Goal: Task Accomplishment & Management: Manage account settings

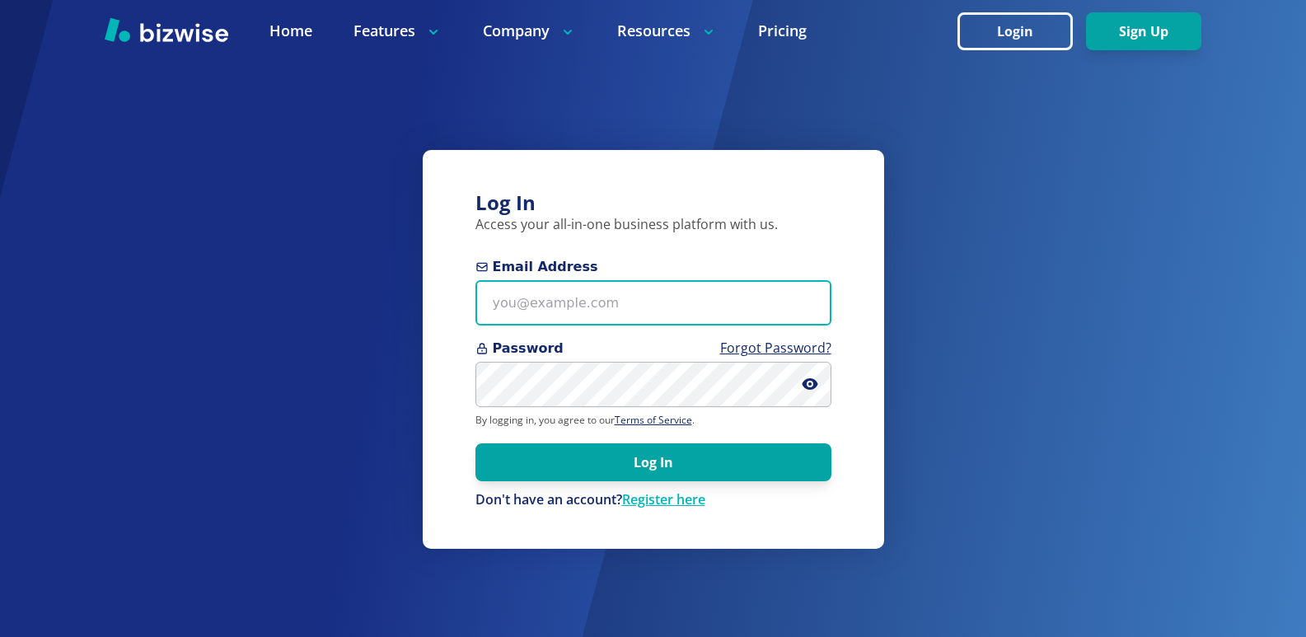
drag, startPoint x: 0, startPoint y: 0, endPoint x: 525, endPoint y: 301, distance: 604.7
click at [525, 301] on input "Email Address" at bounding box center [653, 302] width 356 height 45
type input "[EMAIL_ADDRESS][DOMAIN_NAME]"
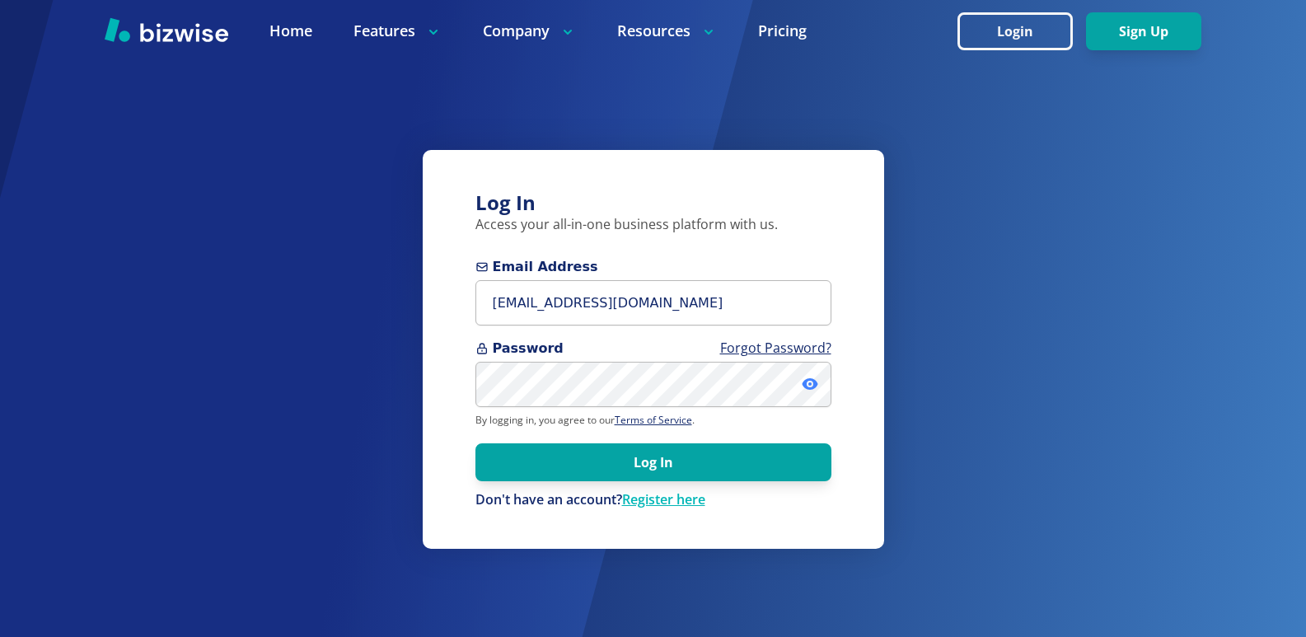
click at [811, 383] on icon at bounding box center [809, 384] width 16 height 16
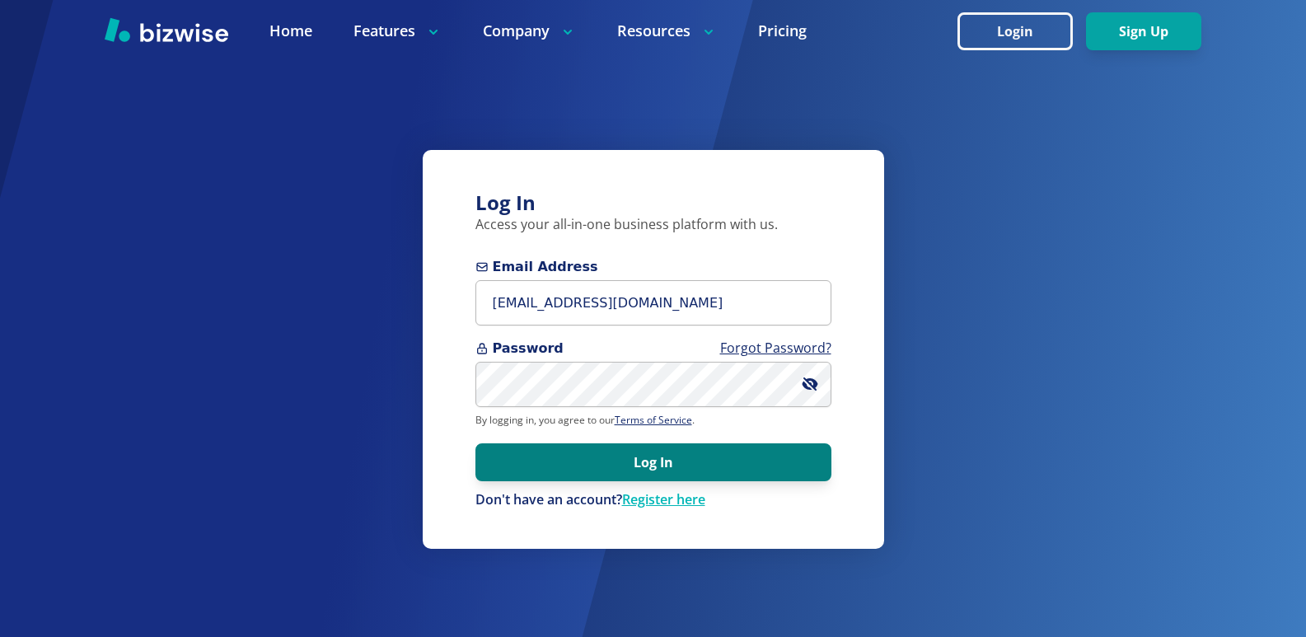
click at [702, 466] on button "Log In" at bounding box center [653, 462] width 356 height 38
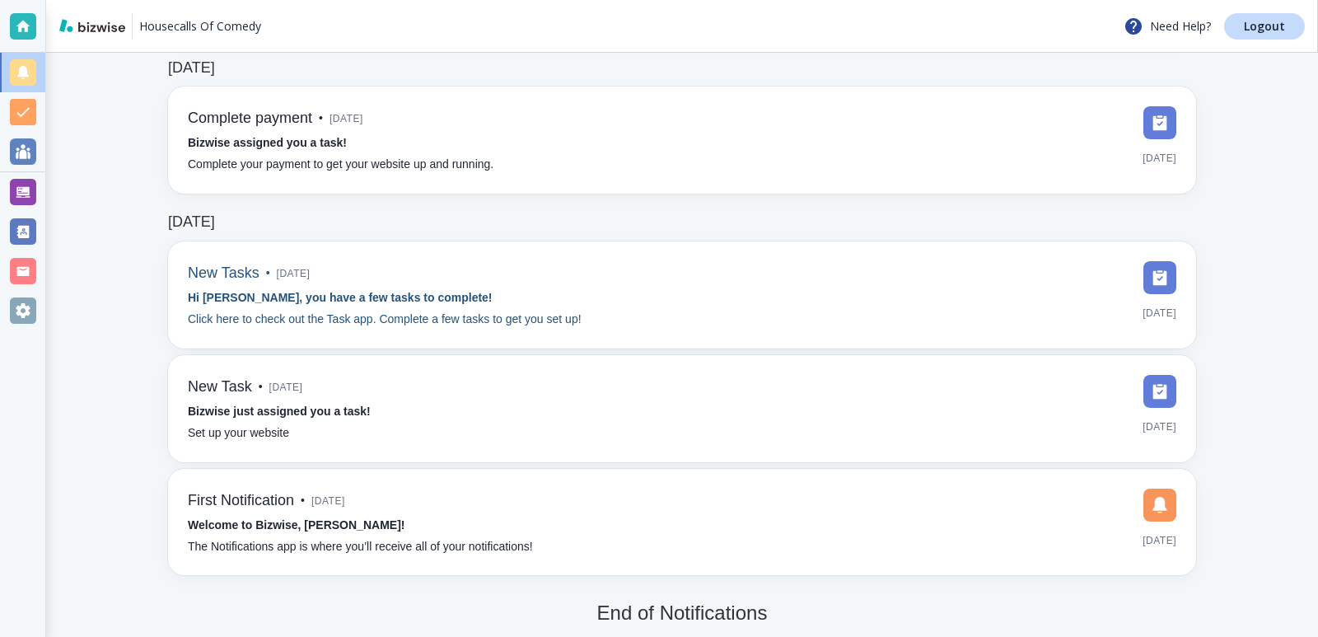
scroll to position [242, 0]
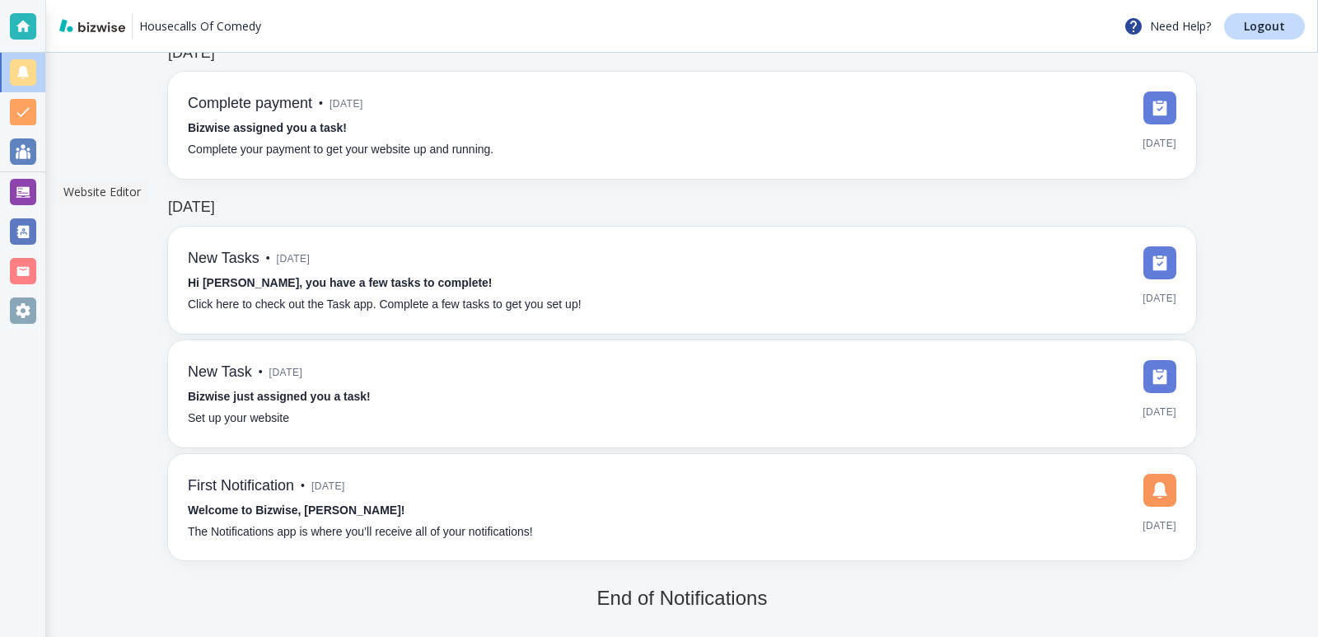
click at [20, 192] on div at bounding box center [23, 192] width 26 height 26
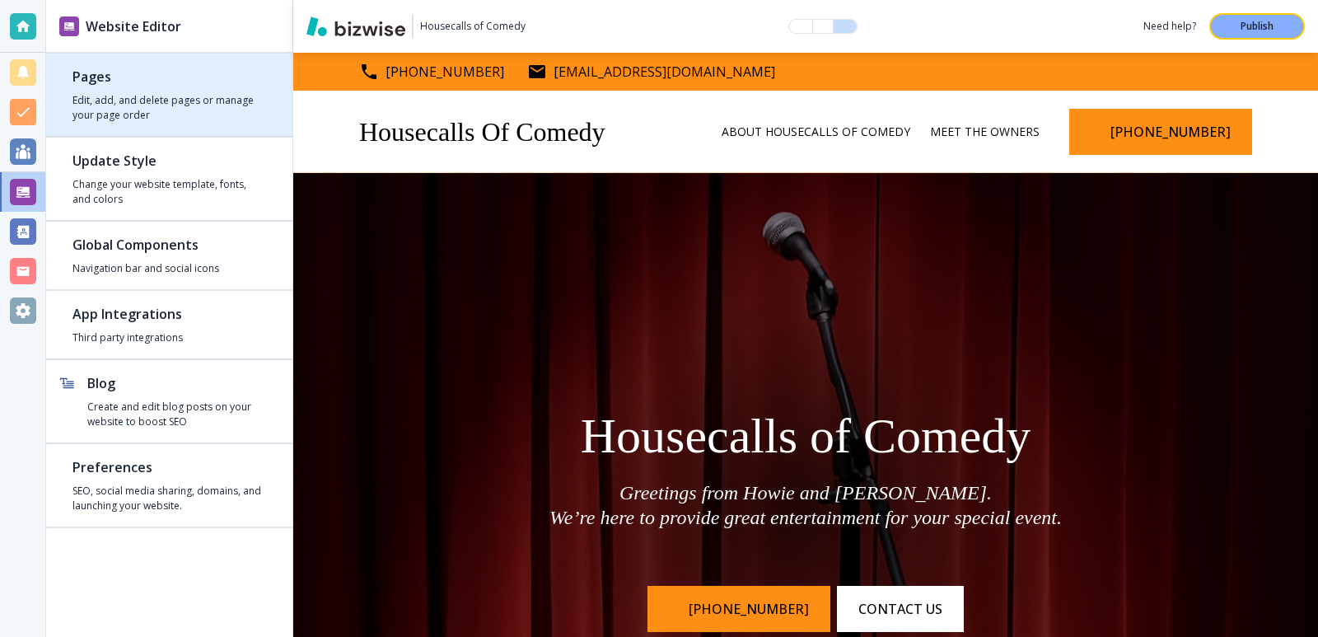
click at [82, 72] on h2 "Pages" at bounding box center [169, 77] width 194 height 20
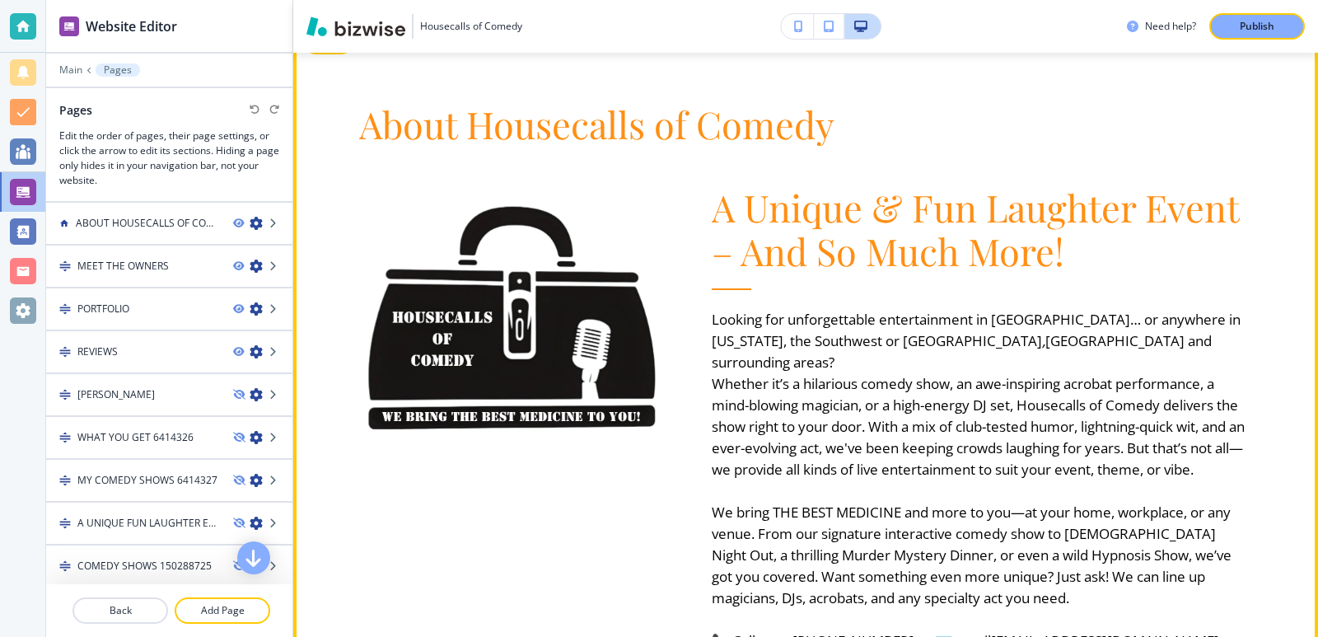
scroll to position [906, 0]
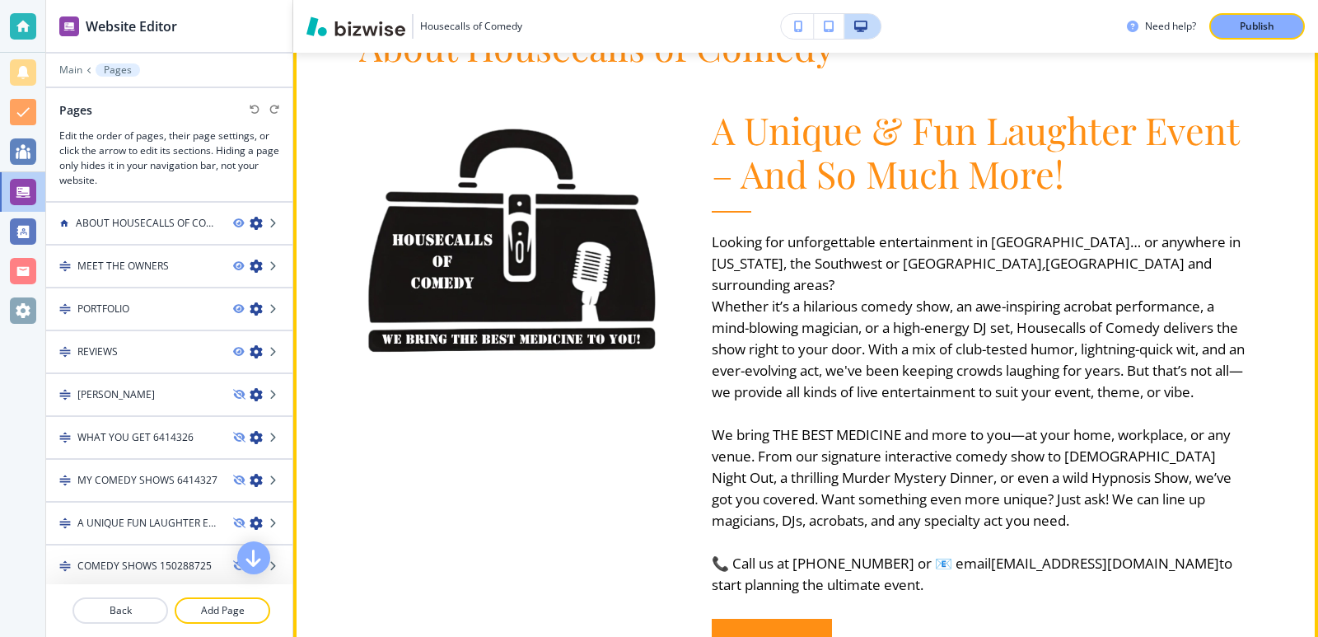
click at [1141, 262] on p "Looking for unforgettable entertainment in Los Angeles… or anywhere in Californ…" at bounding box center [982, 263] width 541 height 64
click at [1142, 260] on p "Looking for unforgettable entertainment in Los Angeles… or anywhere in Californ…" at bounding box center [982, 263] width 541 height 64
click at [838, 275] on em at bounding box center [835, 284] width 3 height 19
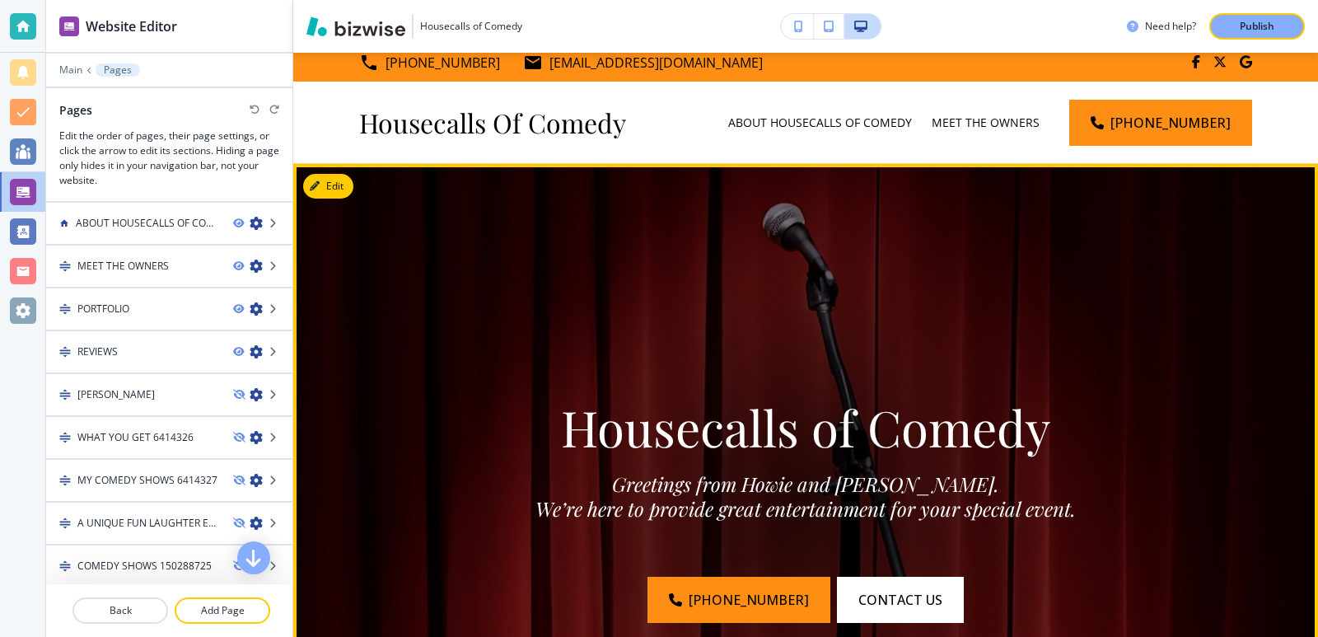
scroll to position [0, 0]
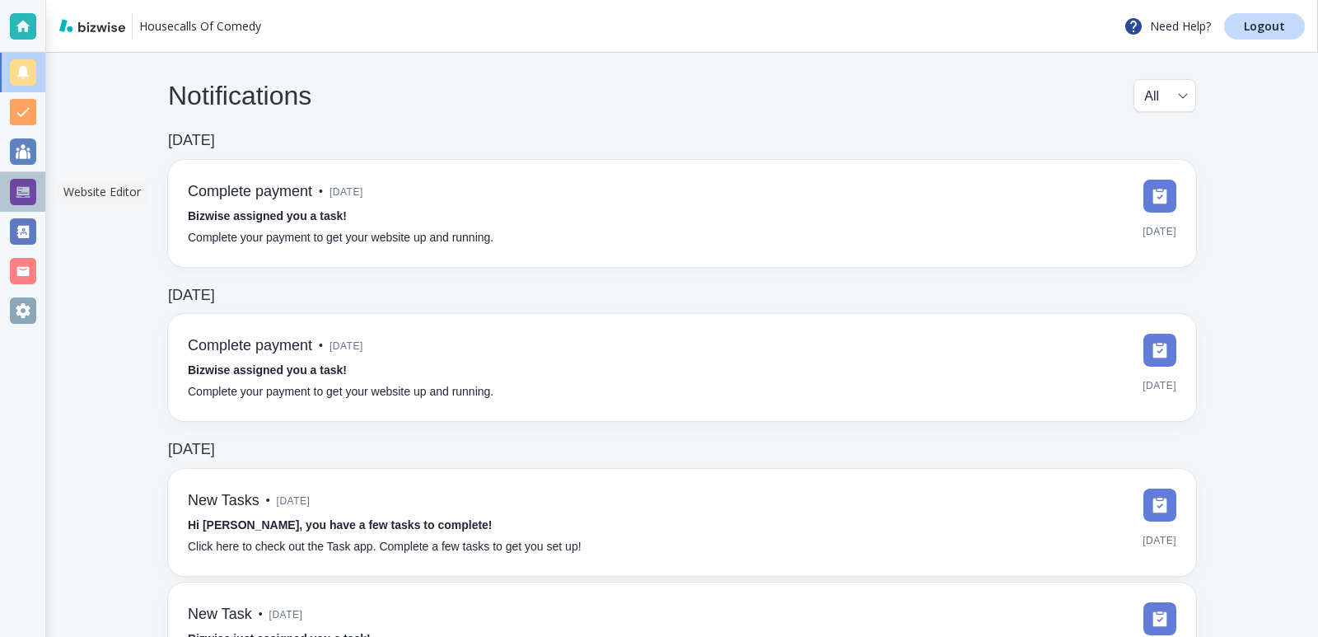
click at [30, 185] on div at bounding box center [23, 192] width 26 height 26
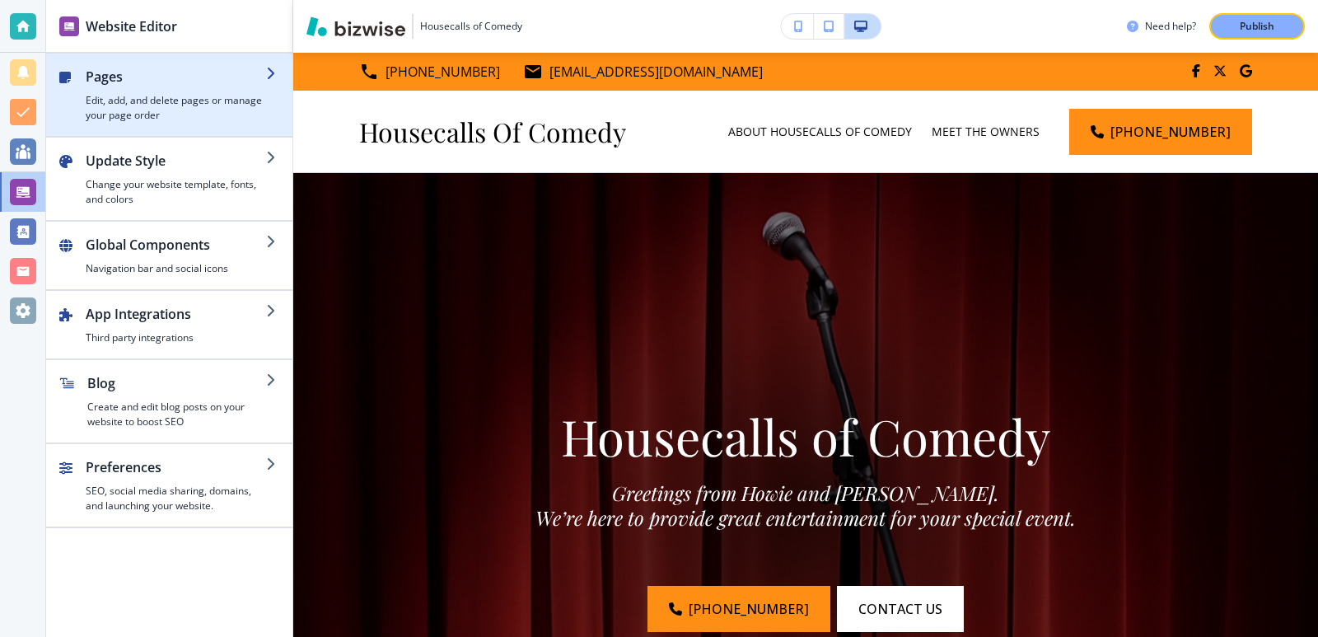
click at [270, 70] on icon "button" at bounding box center [272, 73] width 13 height 13
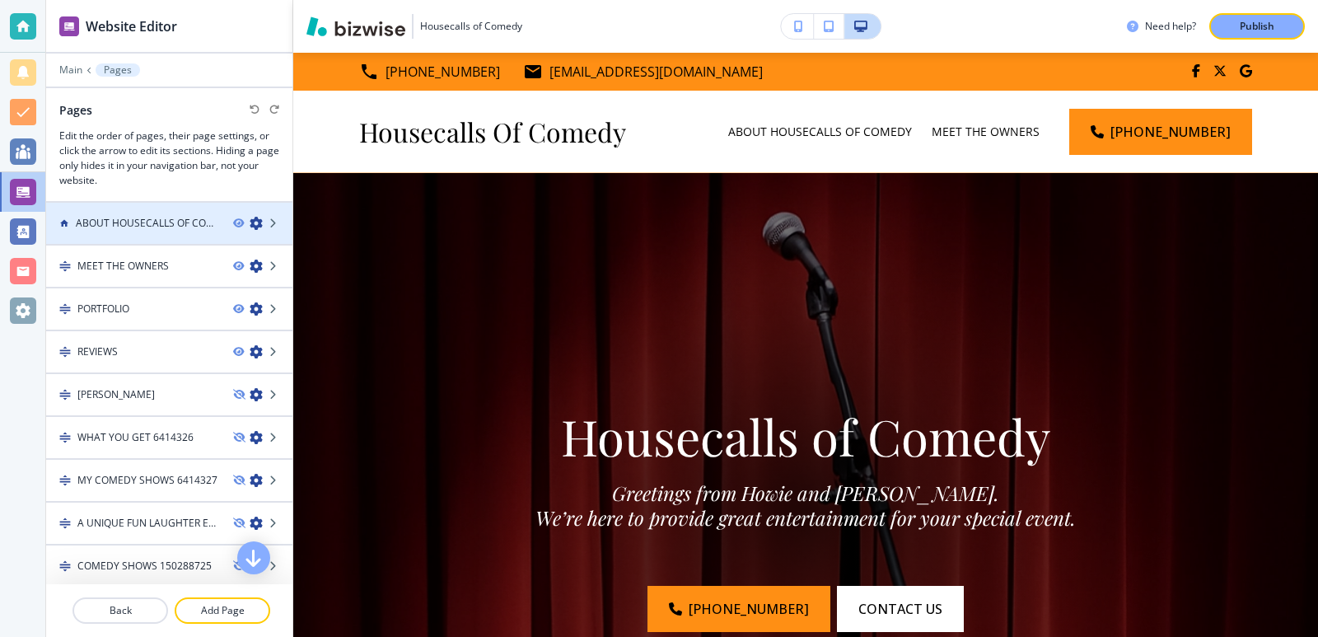
click at [148, 223] on h4 "ABOUT HOUSECALLS OF COMEDY" at bounding box center [148, 223] width 144 height 15
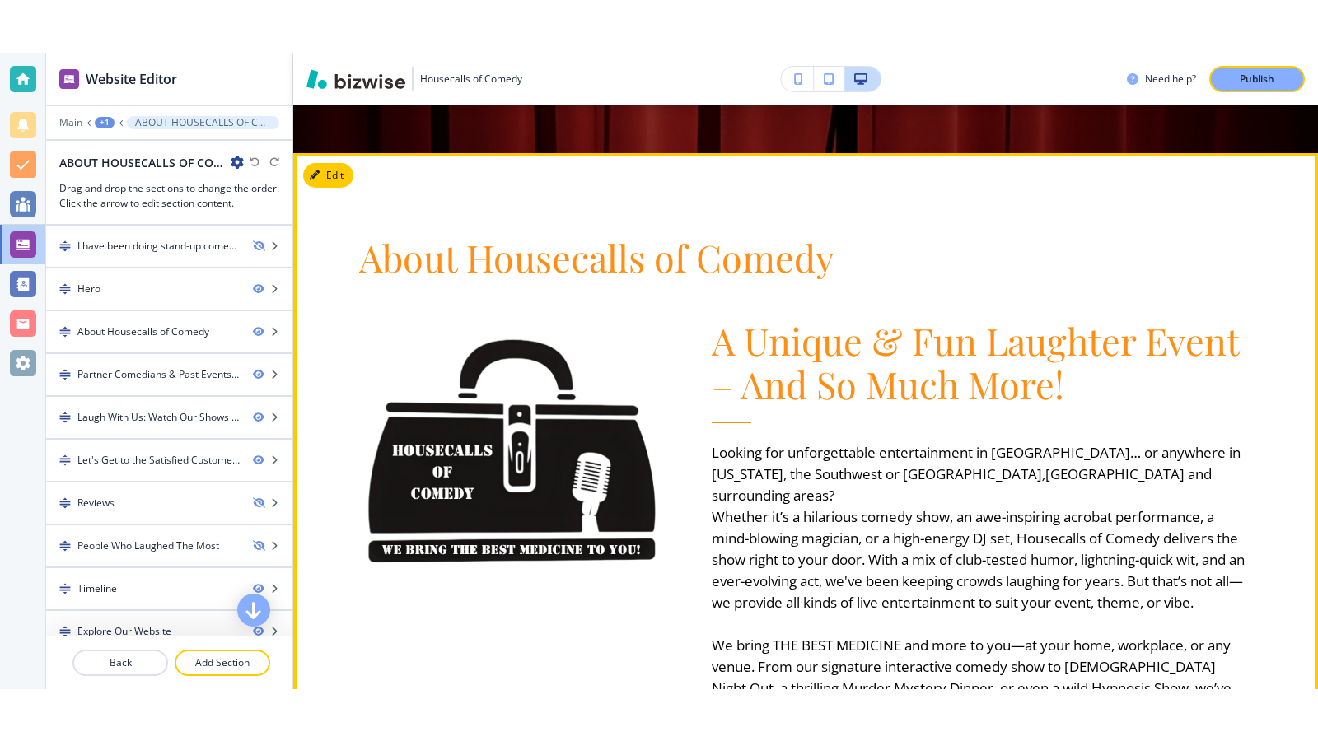
scroll to position [741, 0]
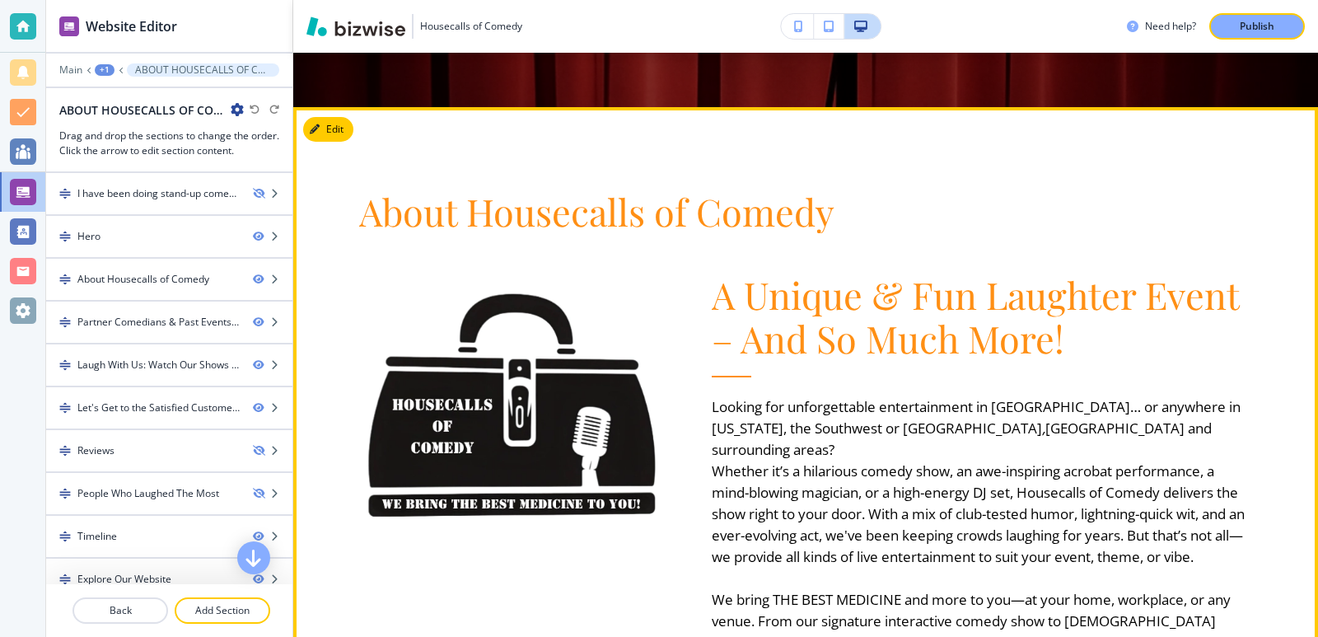
click at [1143, 430] on p "Looking for unforgettable entertainment in Los Angeles… or anywhere in Californ…" at bounding box center [982, 428] width 541 height 64
click at [838, 440] on em at bounding box center [835, 449] width 3 height 19
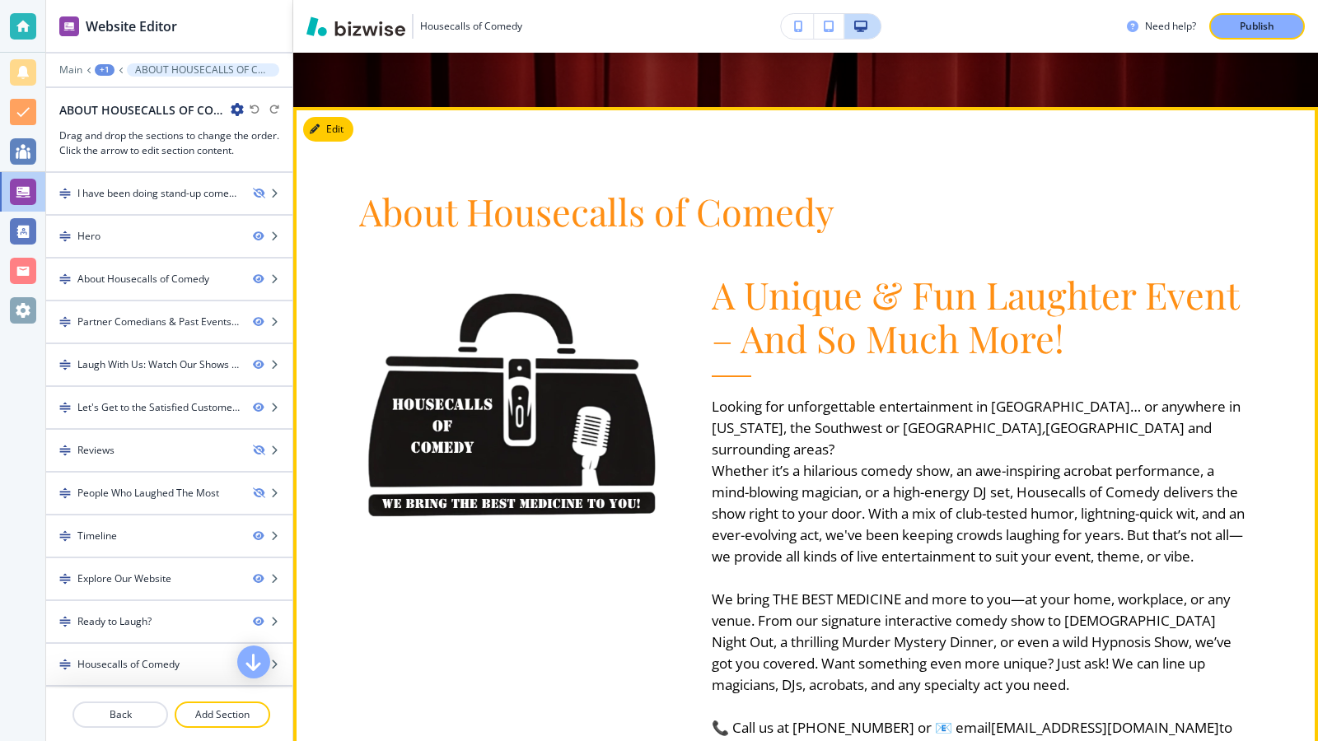
click at [1151, 427] on p "Looking for unforgettable entertainment in Los Angeles… or anywhere in Californ…" at bounding box center [982, 428] width 541 height 64
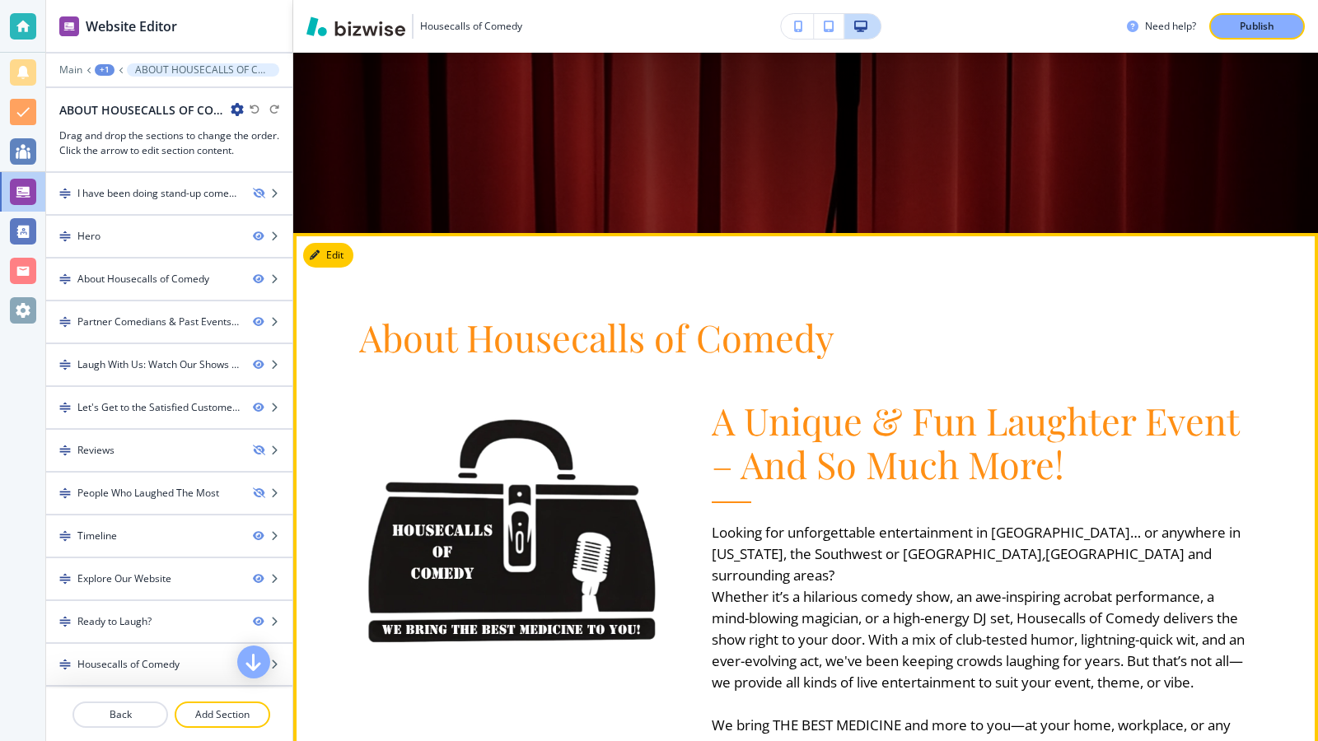
scroll to position [577, 0]
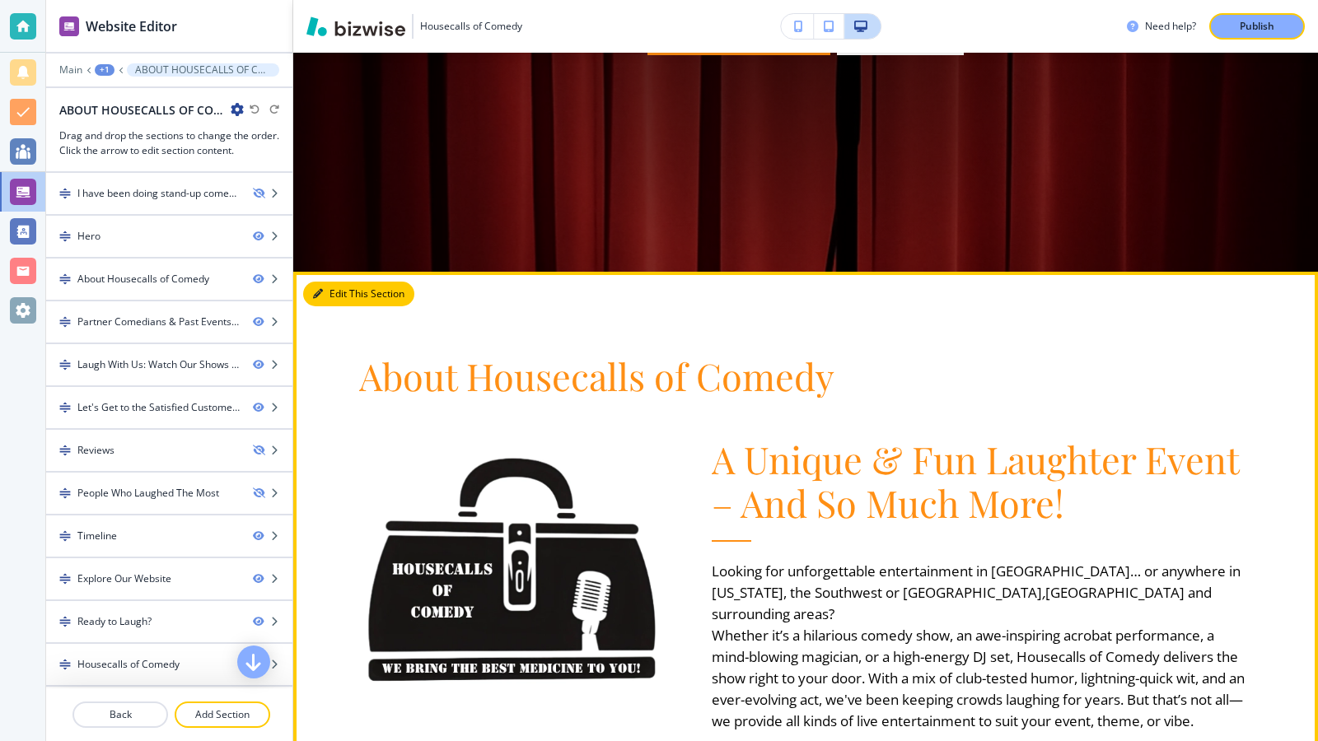
click at [329, 299] on button "Edit This Section" at bounding box center [358, 294] width 111 height 25
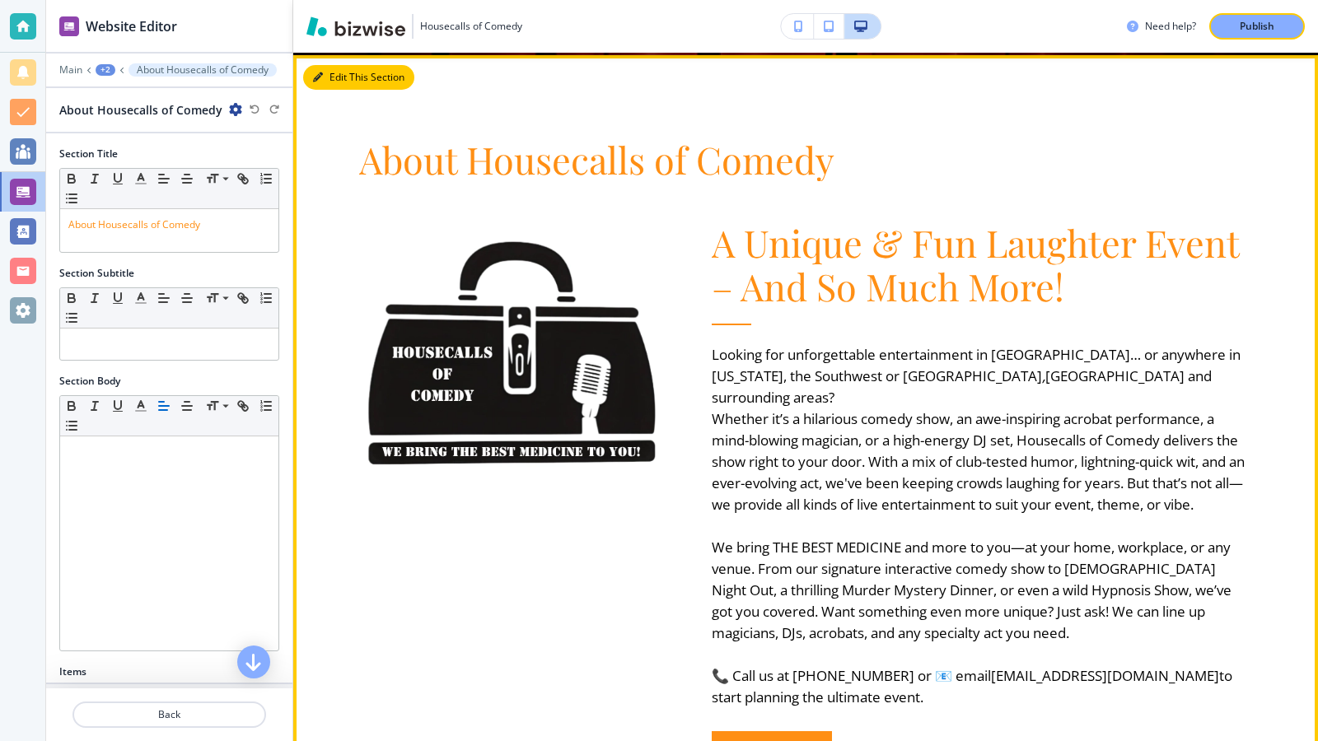
scroll to position [796, 0]
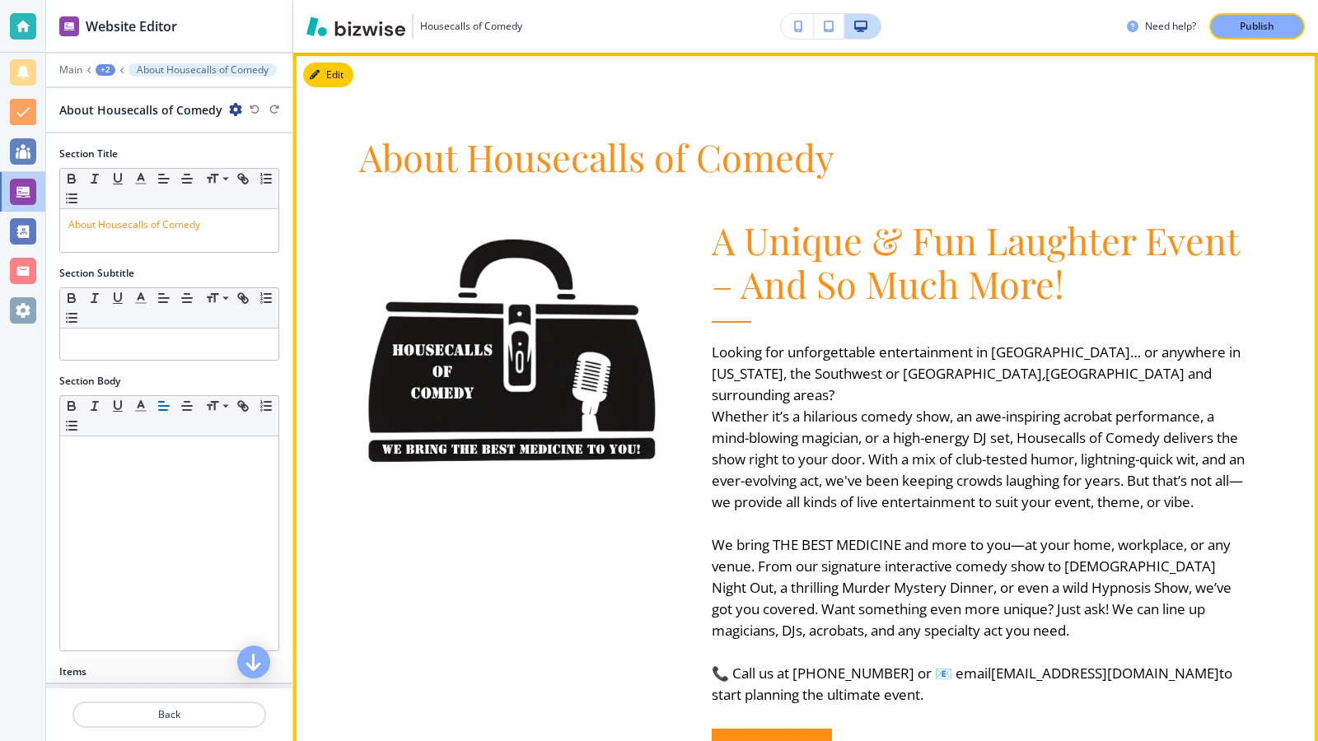
click at [1156, 370] on p "Looking for unforgettable entertainment in Los Angeles… or anywhere in Californ…" at bounding box center [982, 374] width 541 height 64
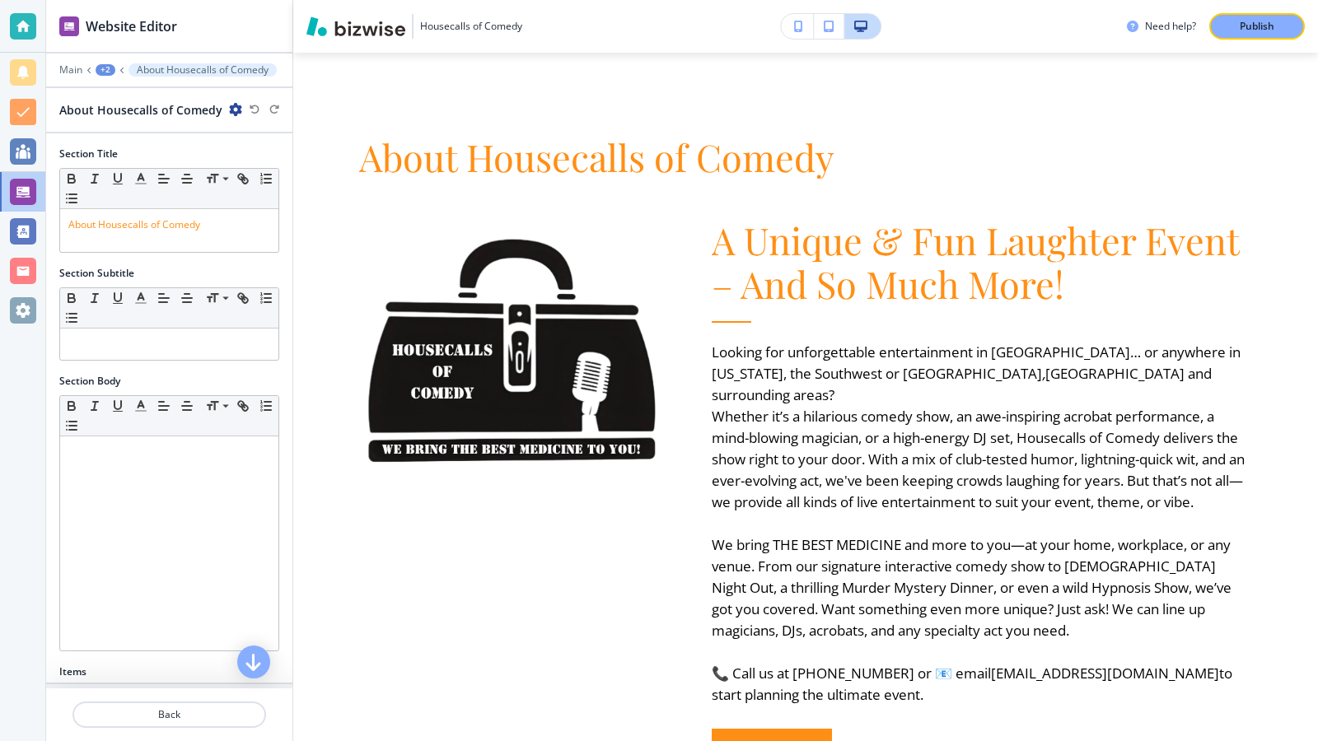
click at [838, 385] on em at bounding box center [835, 394] width 3 height 19
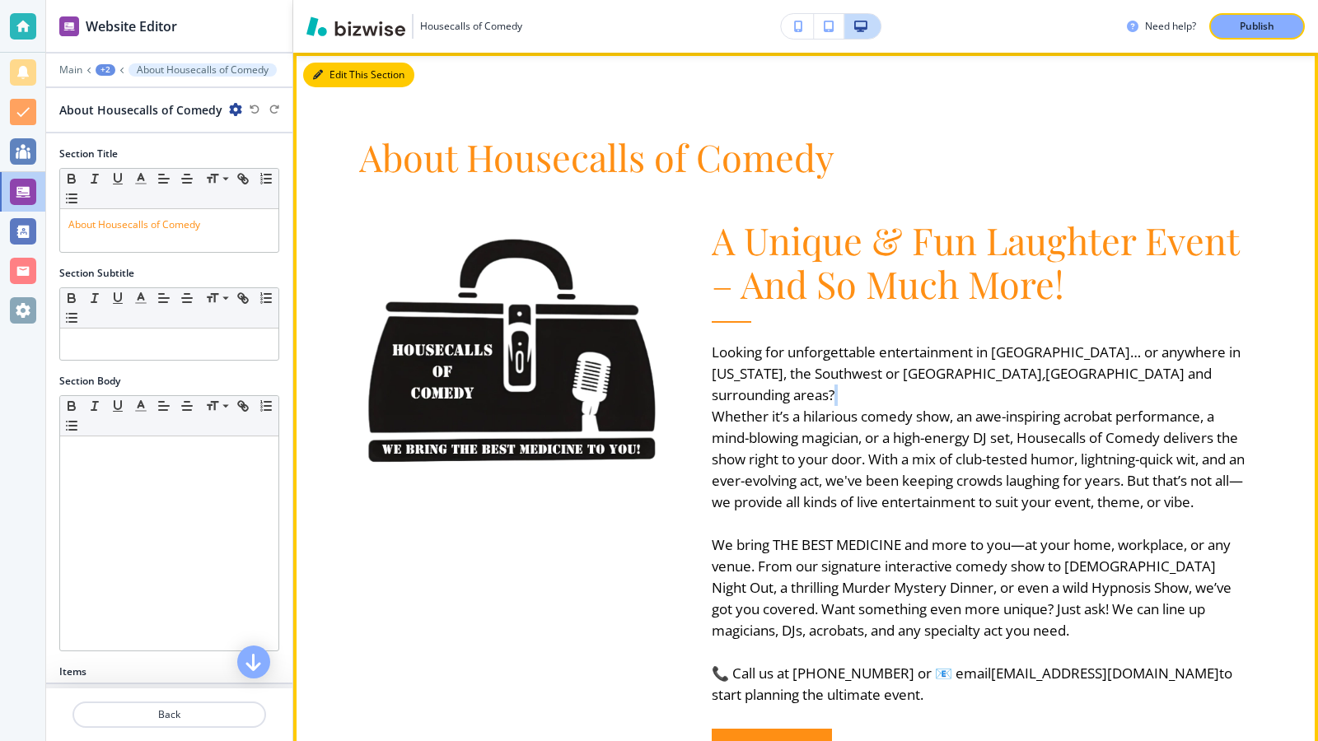
click at [327, 76] on button "Edit This Section" at bounding box center [358, 75] width 111 height 25
click at [326, 77] on button "Edit This Section" at bounding box center [358, 75] width 111 height 25
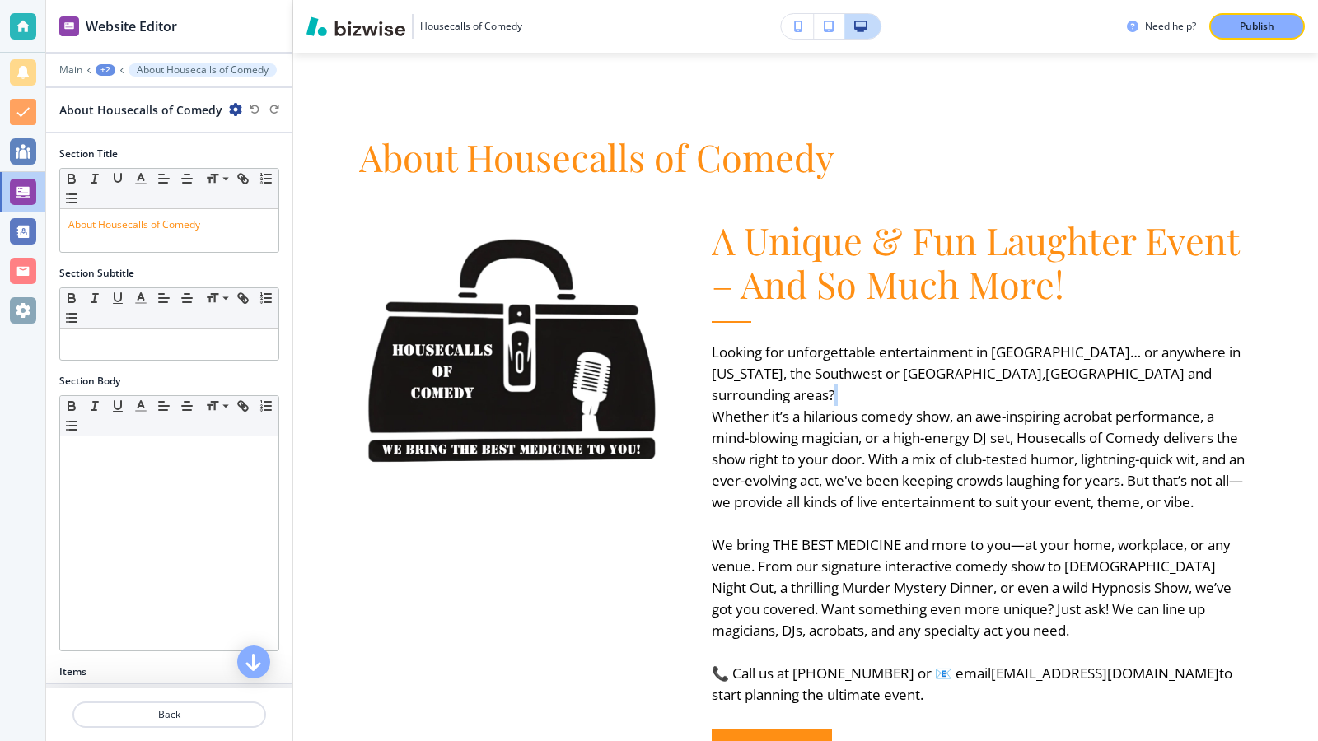
click at [1140, 376] on p "Looking for unforgettable entertainment in Los Angeles… or anywhere in Californ…" at bounding box center [982, 374] width 541 height 64
click at [838, 385] on em at bounding box center [835, 394] width 3 height 19
click at [1148, 372] on p "Looking for unforgettable entertainment in Los Angeles… or anywhere in Californ…" at bounding box center [982, 374] width 541 height 64
click at [1141, 369] on p "Looking for unforgettable entertainment in Los Angeles… or anywhere in Californ…" at bounding box center [982, 374] width 541 height 64
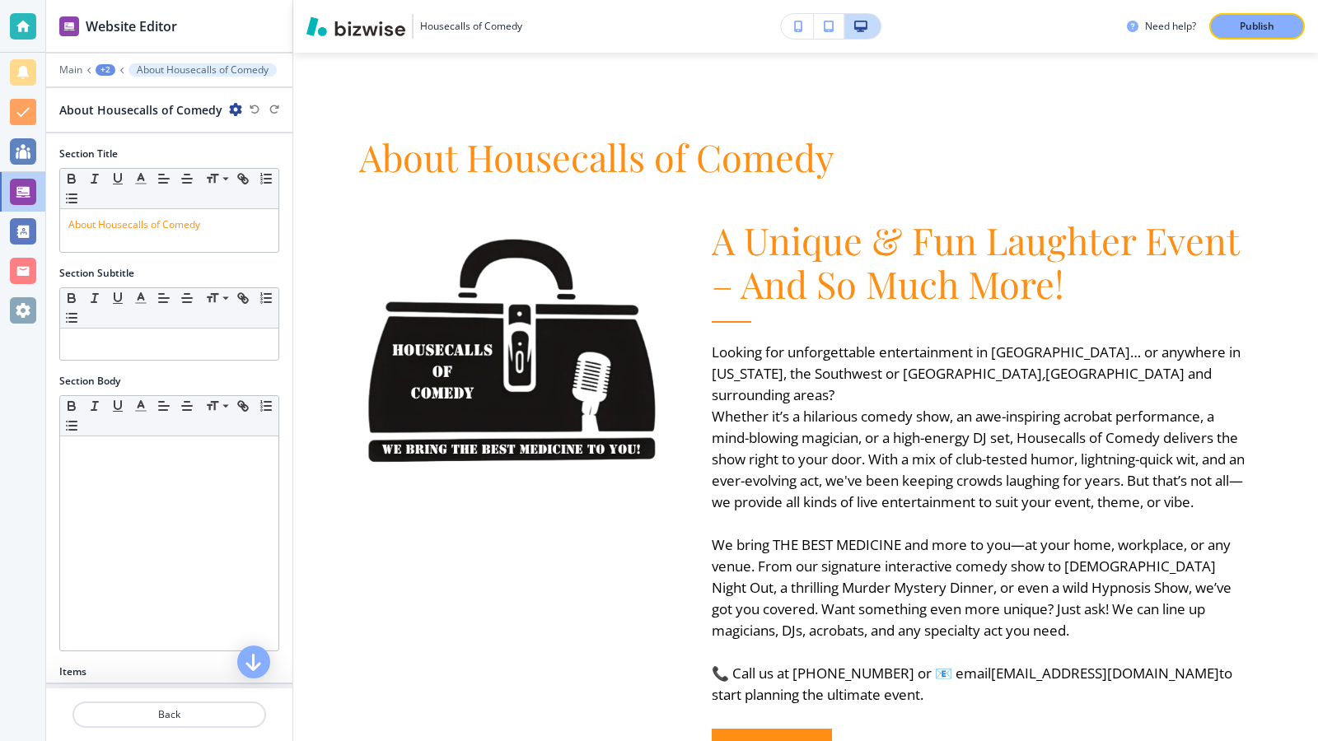
click at [1143, 372] on p "Looking for unforgettable entertainment in Los Angeles… or anywhere in Californ…" at bounding box center [982, 374] width 541 height 64
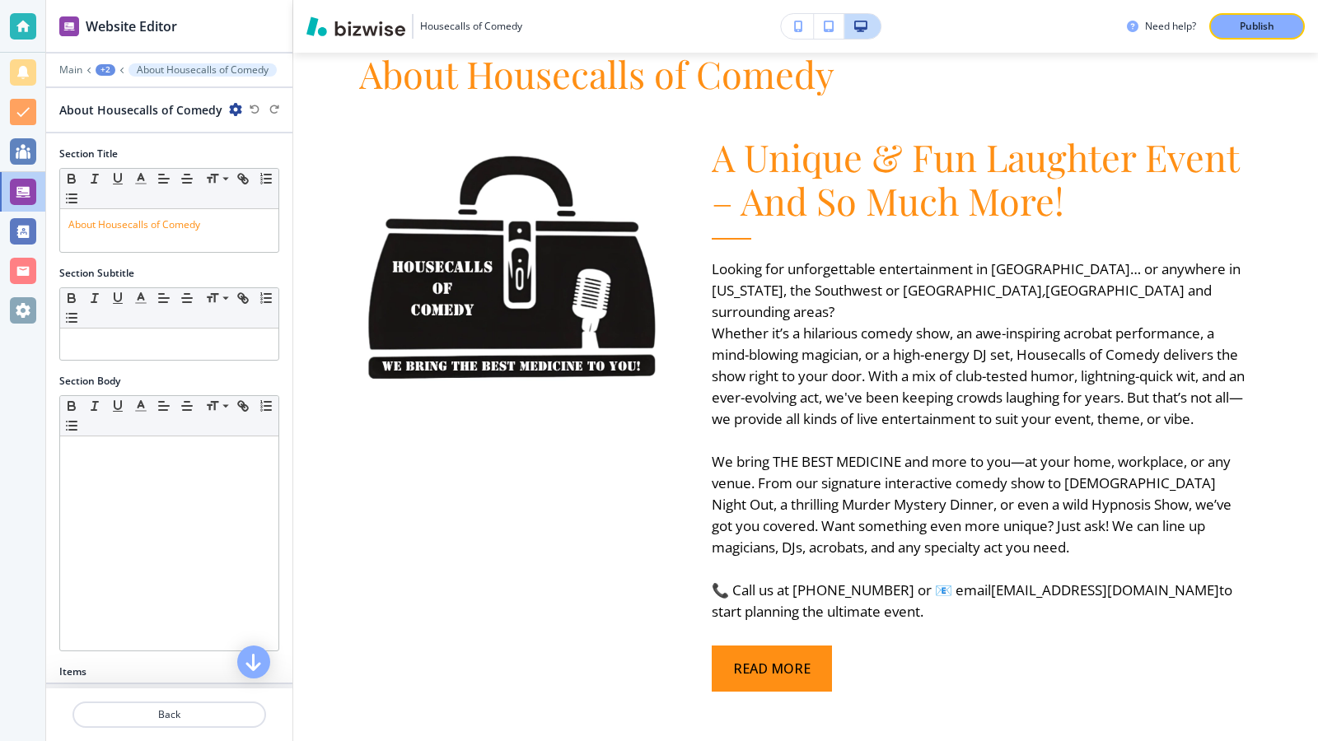
scroll to position [878, 0]
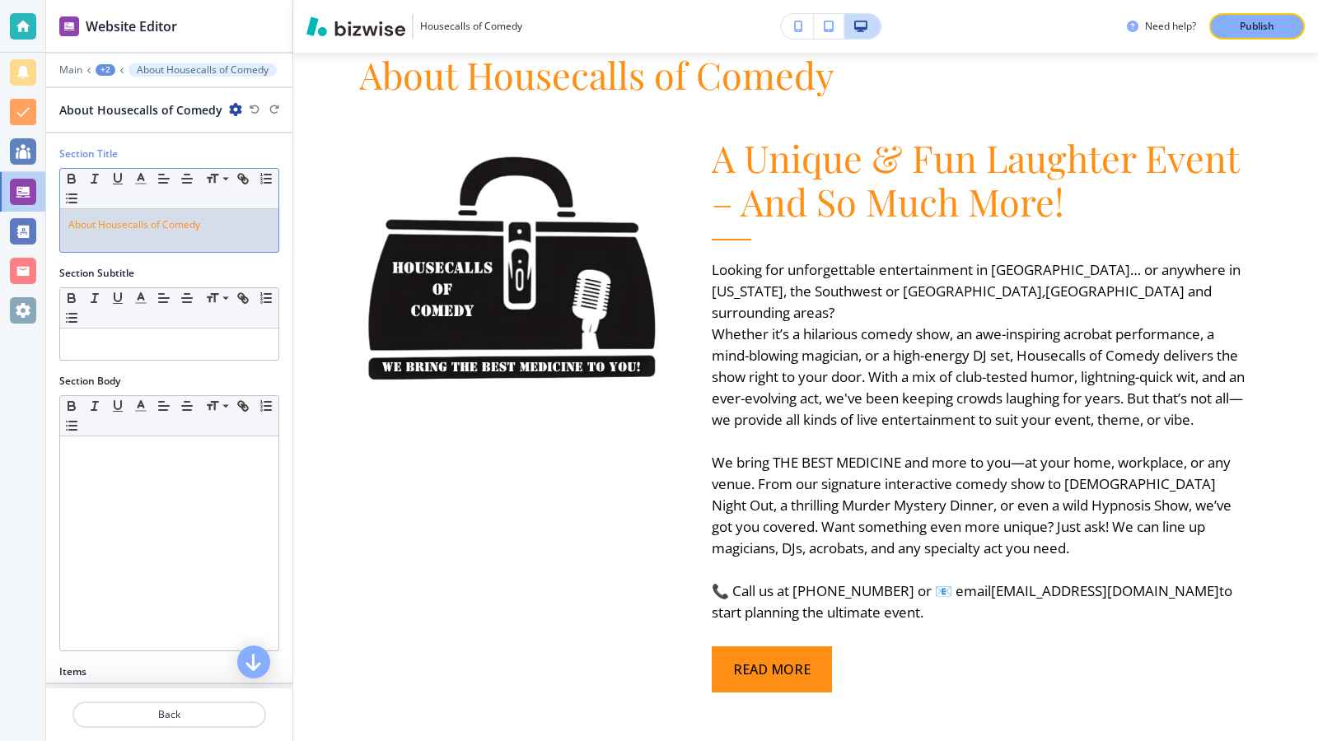
click at [130, 227] on span "About Housecalls of Comedy" at bounding box center [134, 224] width 132 height 14
click at [222, 232] on div "About Housecalls of Comedy" at bounding box center [169, 230] width 218 height 43
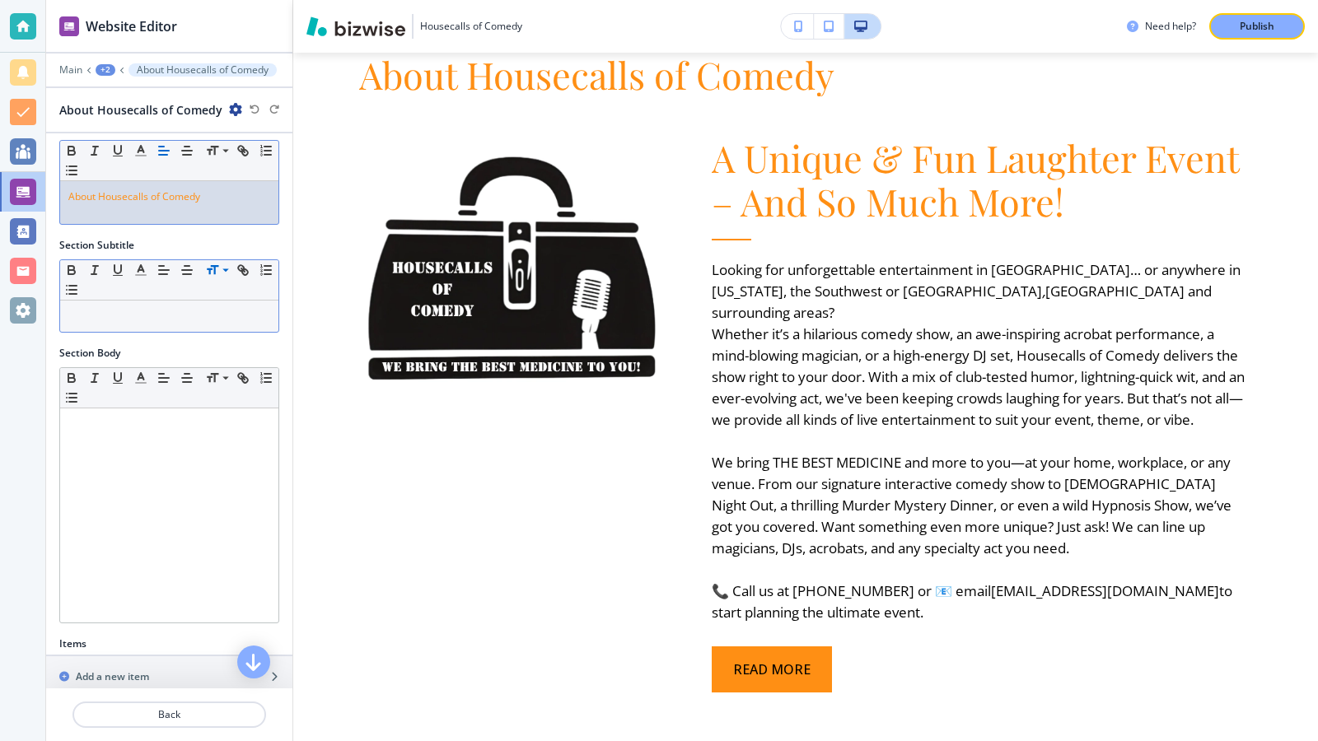
scroll to position [0, 0]
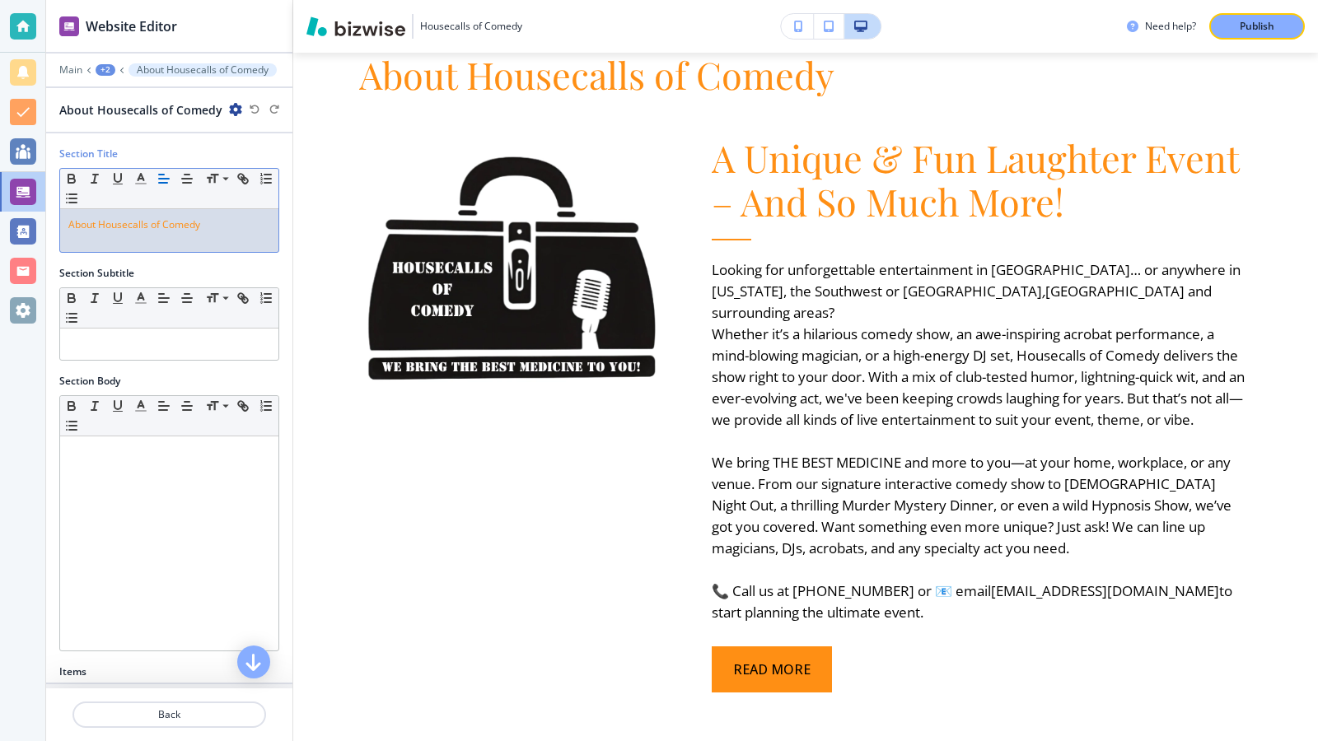
click at [217, 222] on p "About Housecalls of Comedy" at bounding box center [169, 224] width 202 height 15
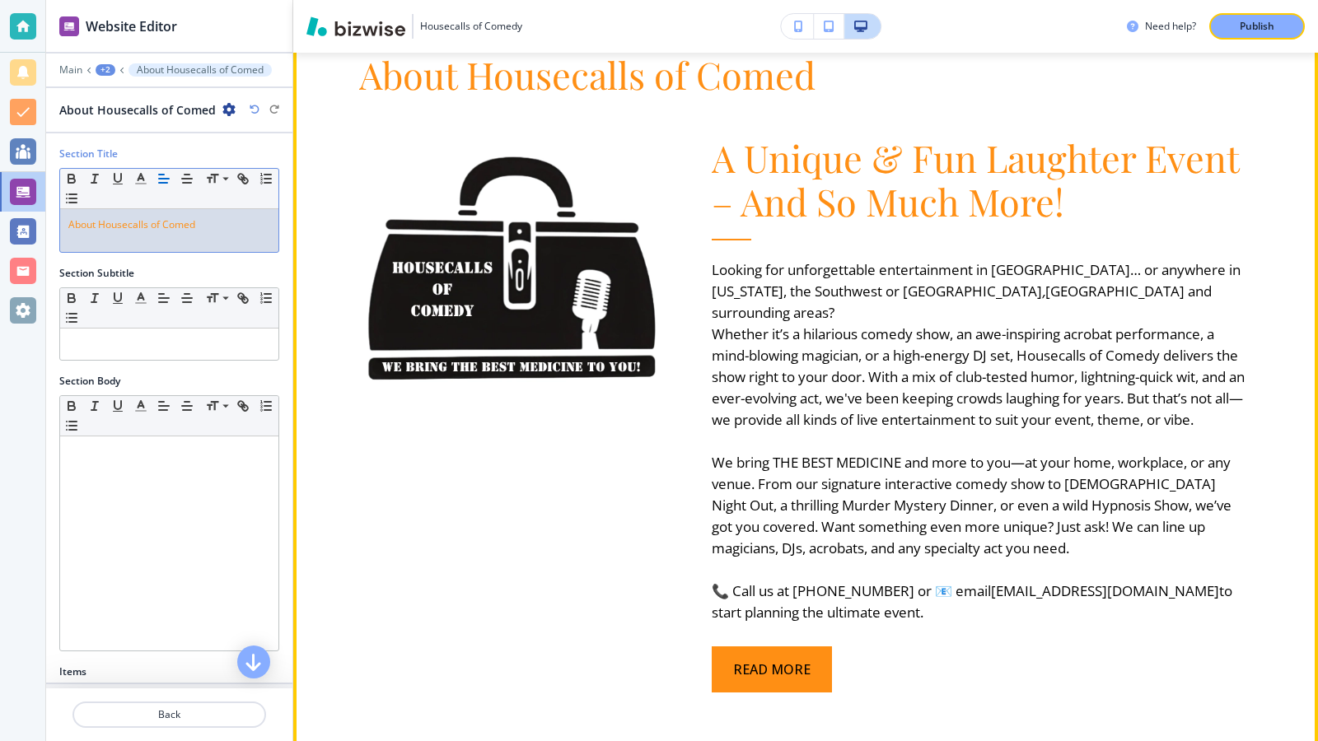
click at [1151, 291] on p "Looking for unforgettable entertainment in Los Angeles… or anywhere in Californ…" at bounding box center [982, 291] width 541 height 64
click at [1135, 287] on p "Looking for unforgettable entertainment in Los Angeles… or anywhere in Californ…" at bounding box center [982, 291] width 541 height 64
click at [838, 303] on em at bounding box center [835, 312] width 3 height 19
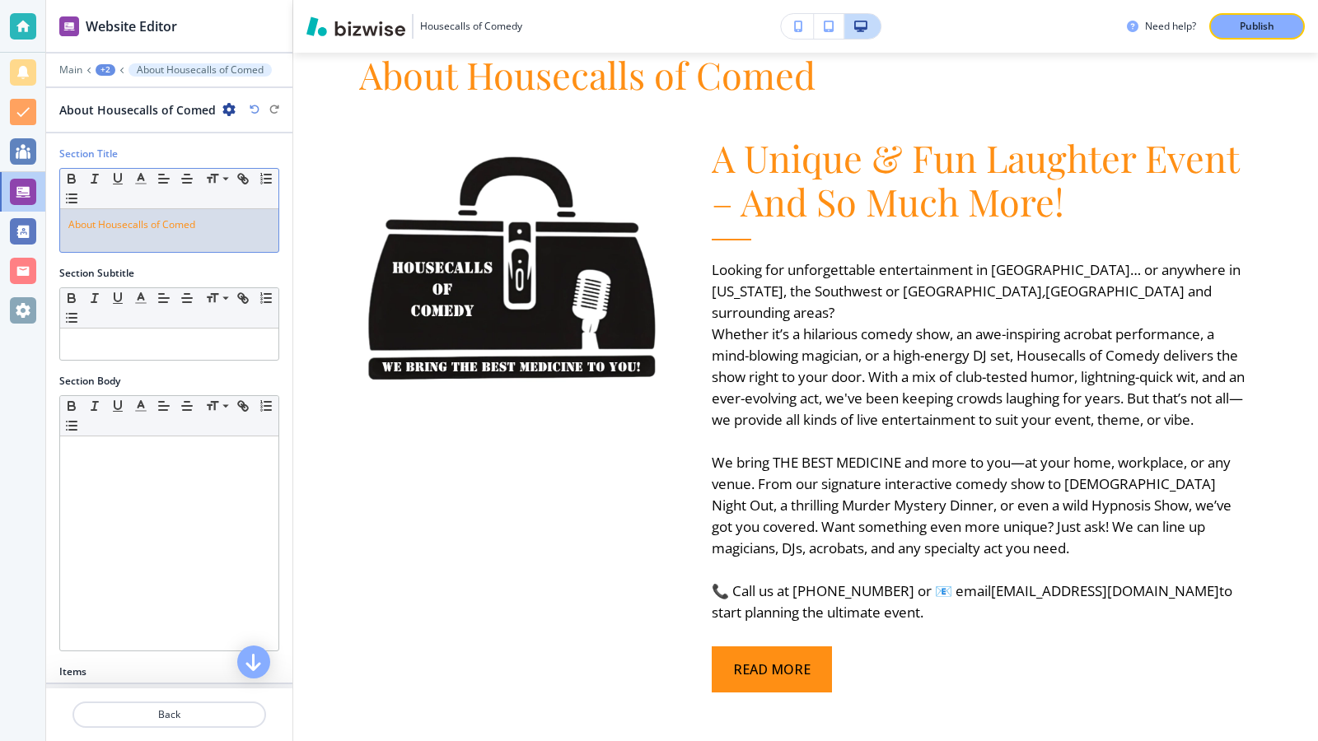
click at [230, 232] on div "About Housecalls of Comed ﻿" at bounding box center [169, 230] width 218 height 43
click at [229, 230] on p "About Housecalls of Comed" at bounding box center [169, 224] width 202 height 15
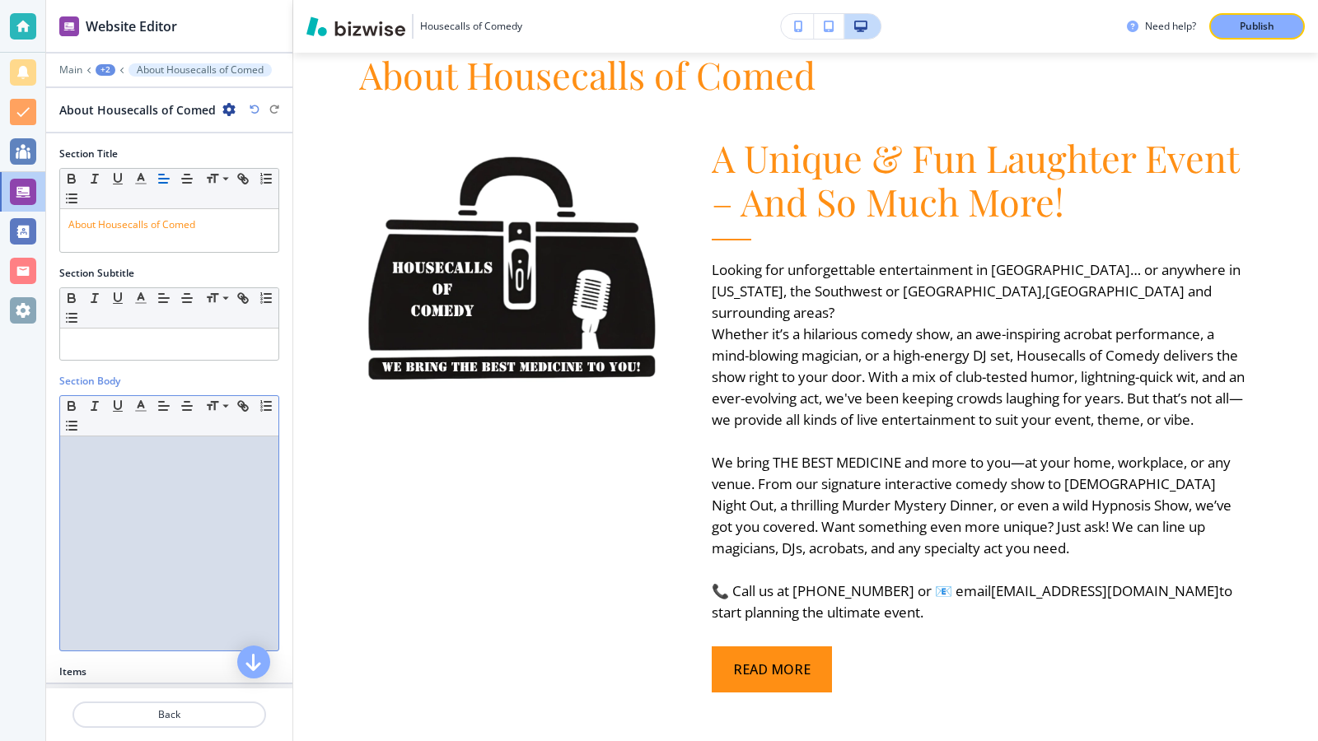
click at [87, 465] on div at bounding box center [169, 544] width 218 height 214
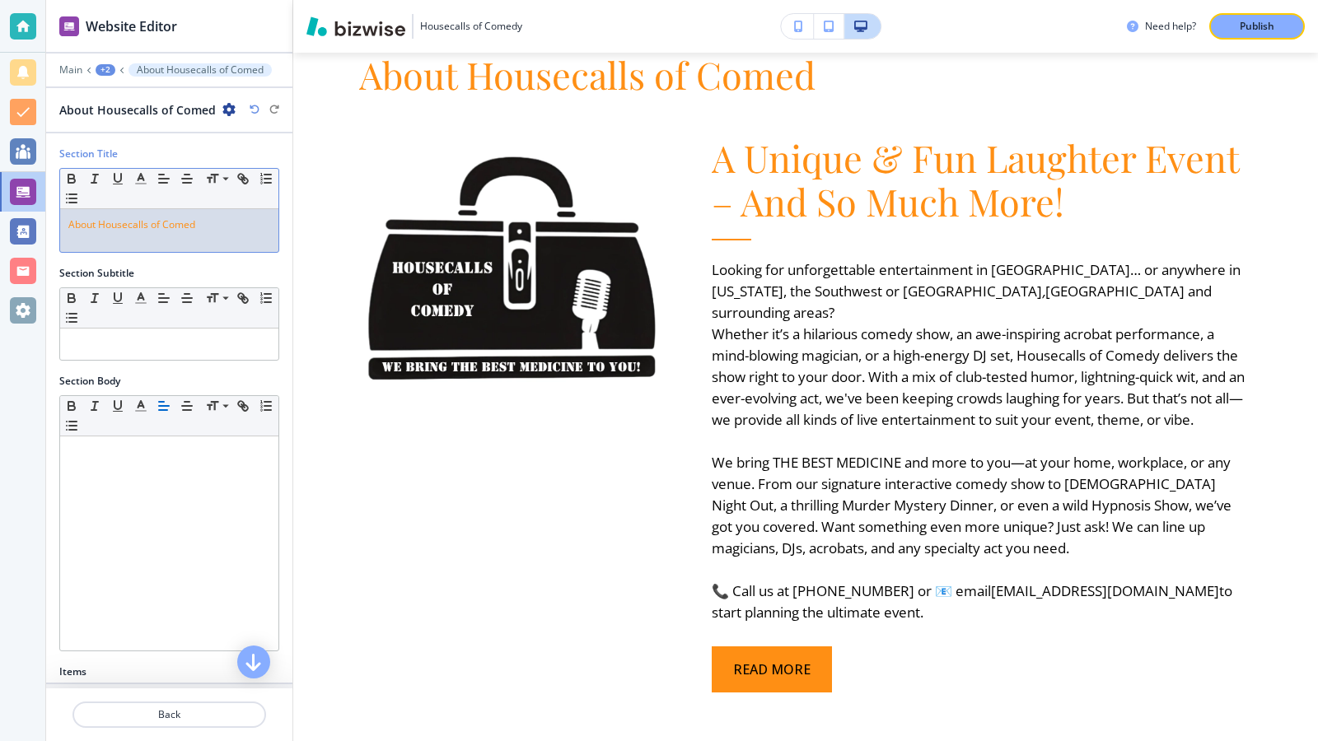
click at [216, 227] on p "About Housecalls of Comed" at bounding box center [169, 224] width 202 height 15
click at [217, 231] on p "About Housecalls of Comedy ﻿" at bounding box center [169, 224] width 202 height 15
click at [217, 222] on p "About Housecalls of Comedy ﻿" at bounding box center [169, 224] width 202 height 15
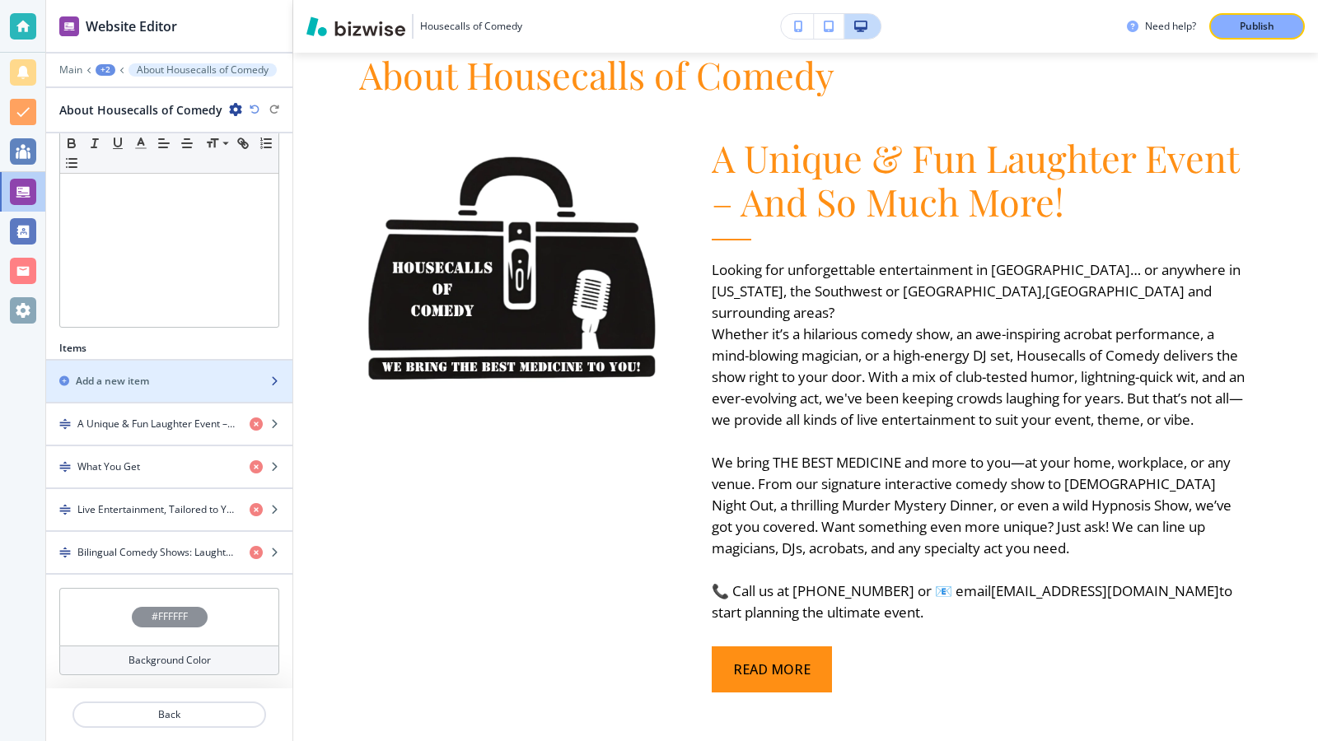
click at [269, 377] on icon "button" at bounding box center [274, 381] width 10 height 10
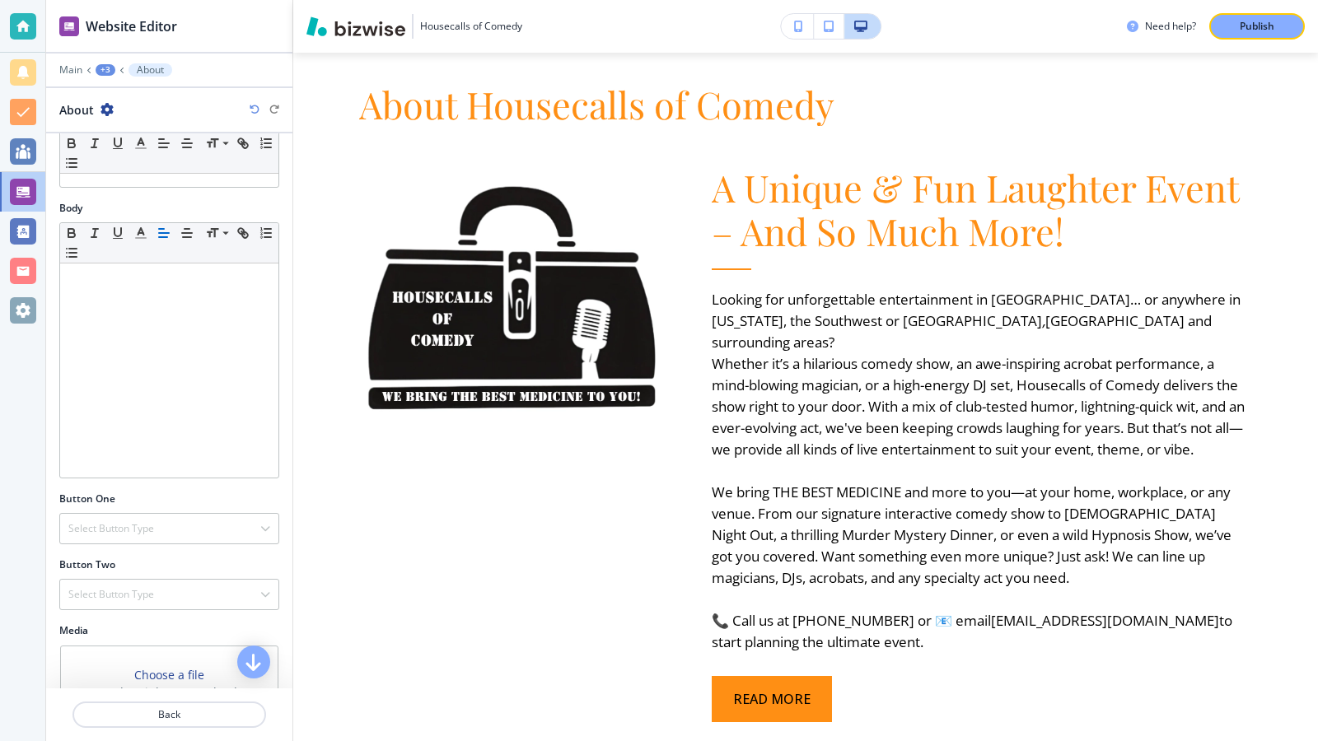
scroll to position [161, 0]
click at [260, 539] on icon "button" at bounding box center [265, 541] width 10 height 10
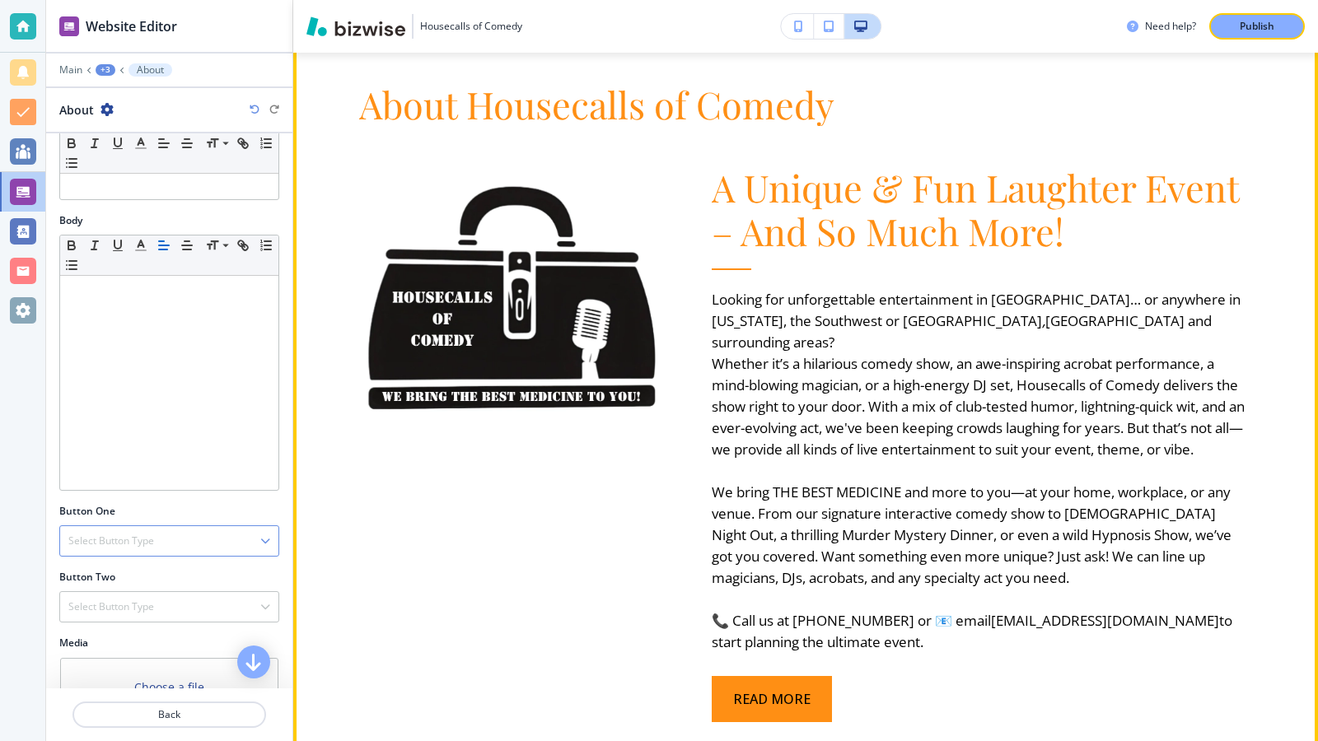
click at [429, 530] on div at bounding box center [489, 402] width 353 height 639
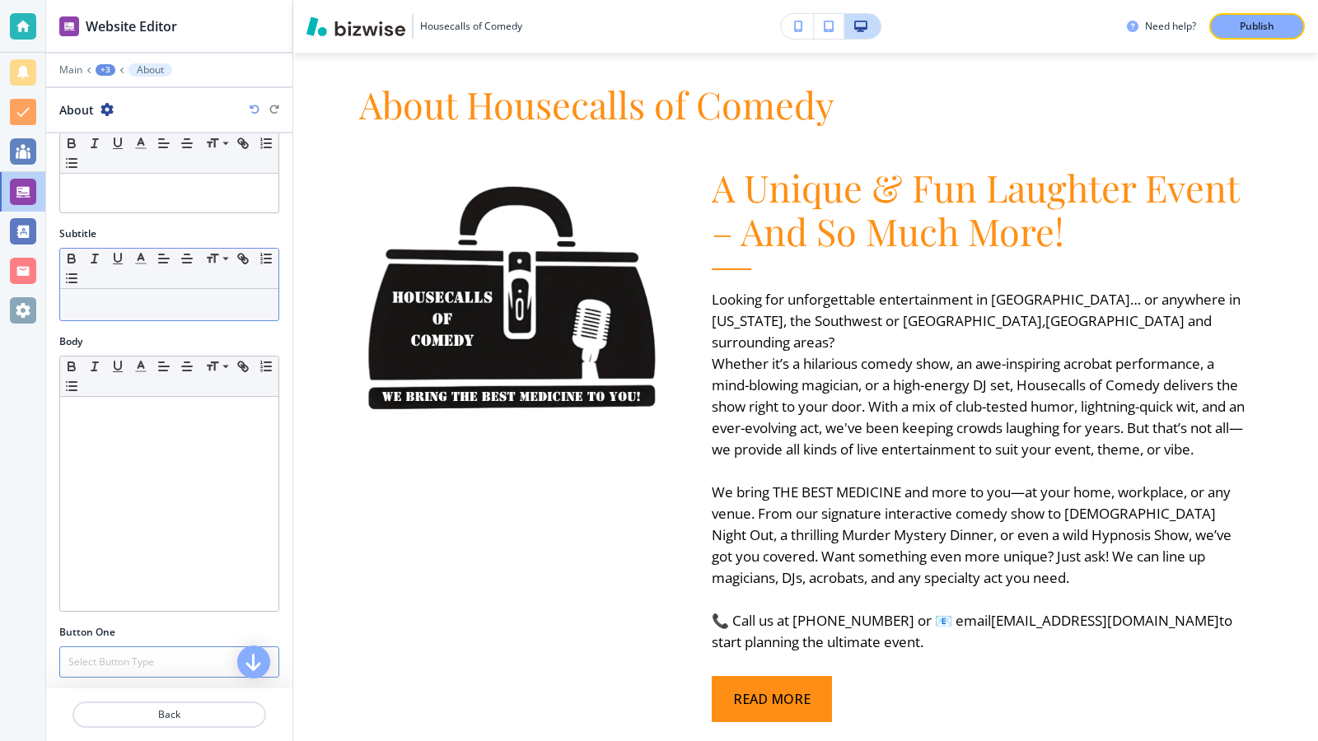
scroll to position [0, 0]
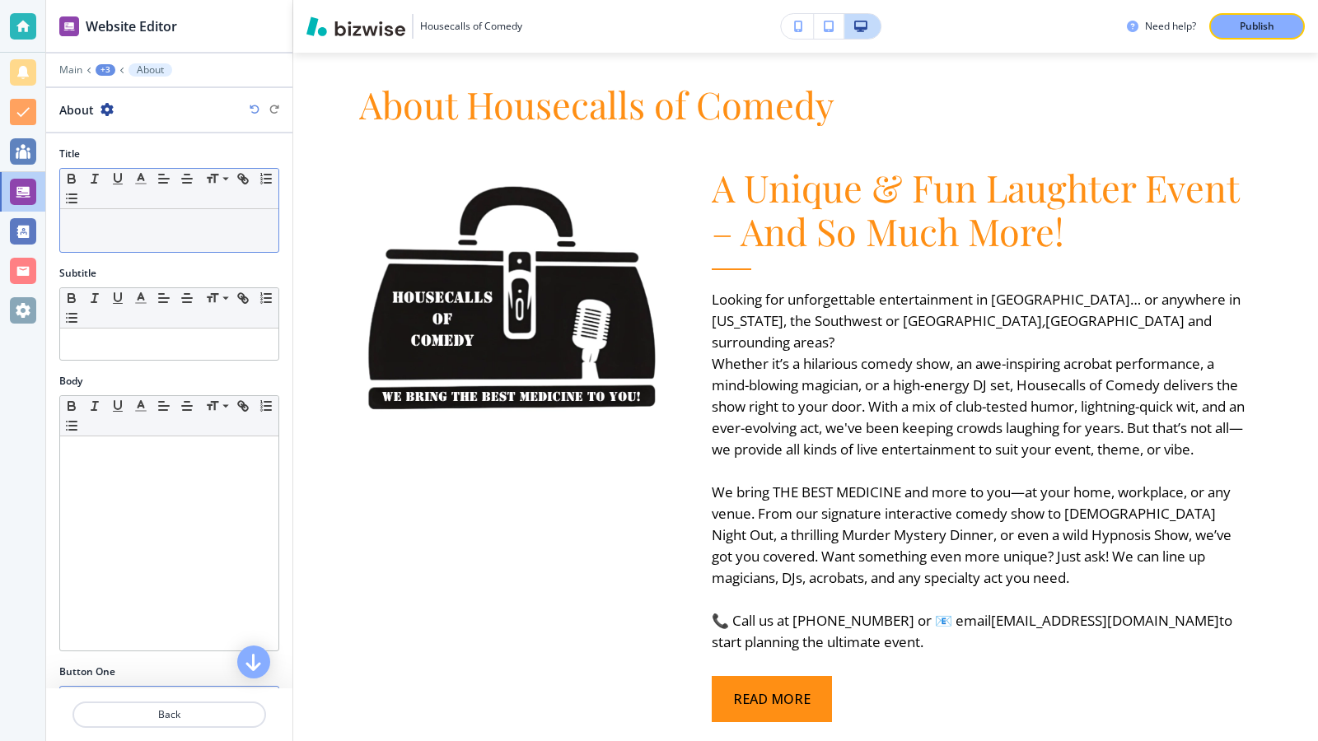
click at [132, 231] on p at bounding box center [169, 224] width 202 height 15
click at [131, 240] on div at bounding box center [169, 230] width 218 height 43
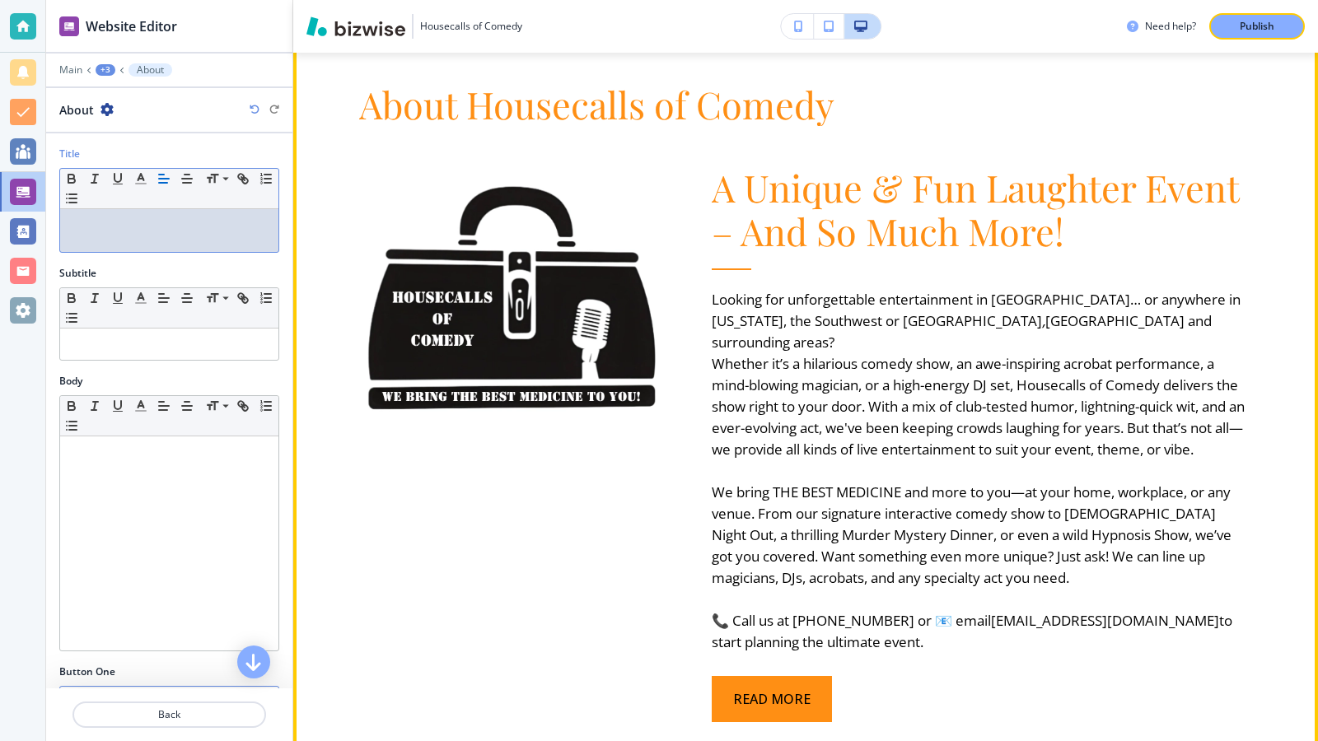
click at [1142, 327] on p "Looking for unforgettable entertainment in Los Angeles… or anywhere in Californ…" at bounding box center [982, 321] width 541 height 64
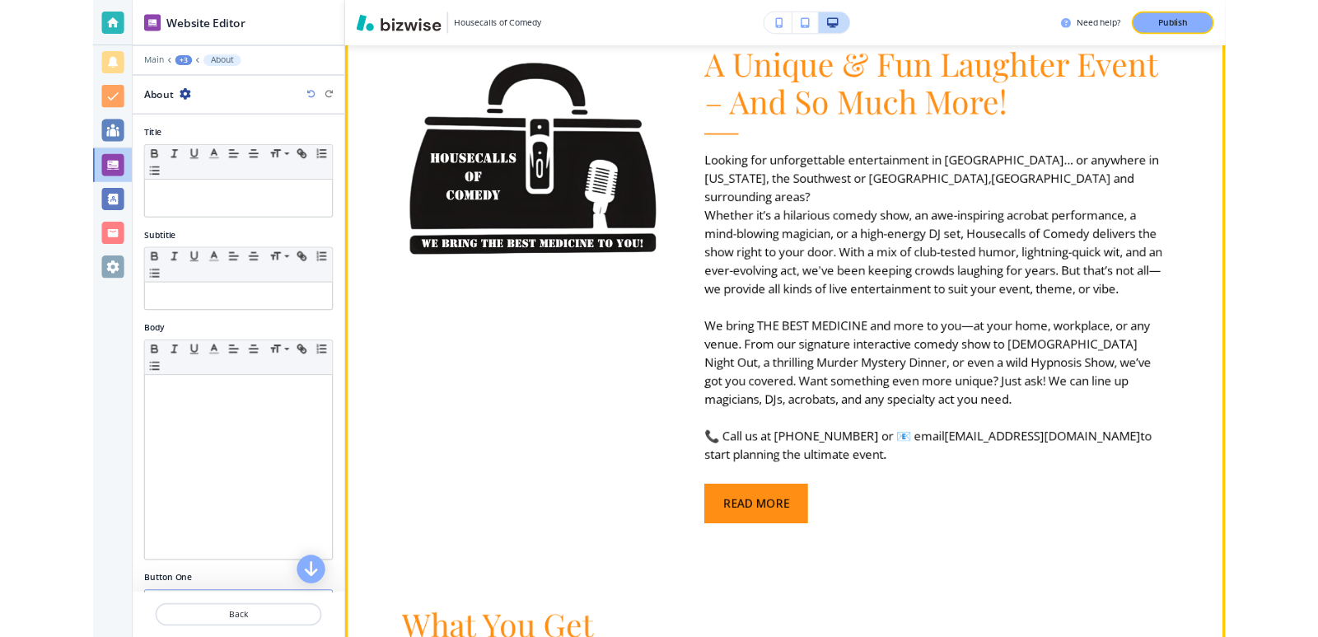
scroll to position [848, 0]
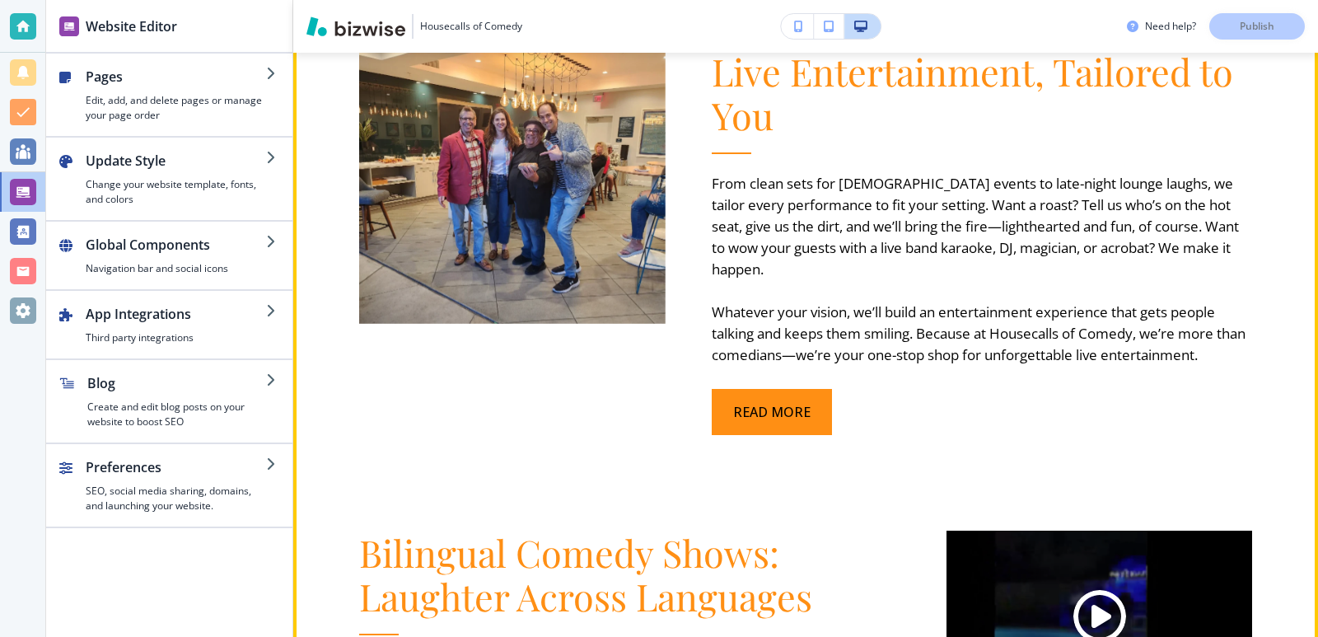
scroll to position [2142, 0]
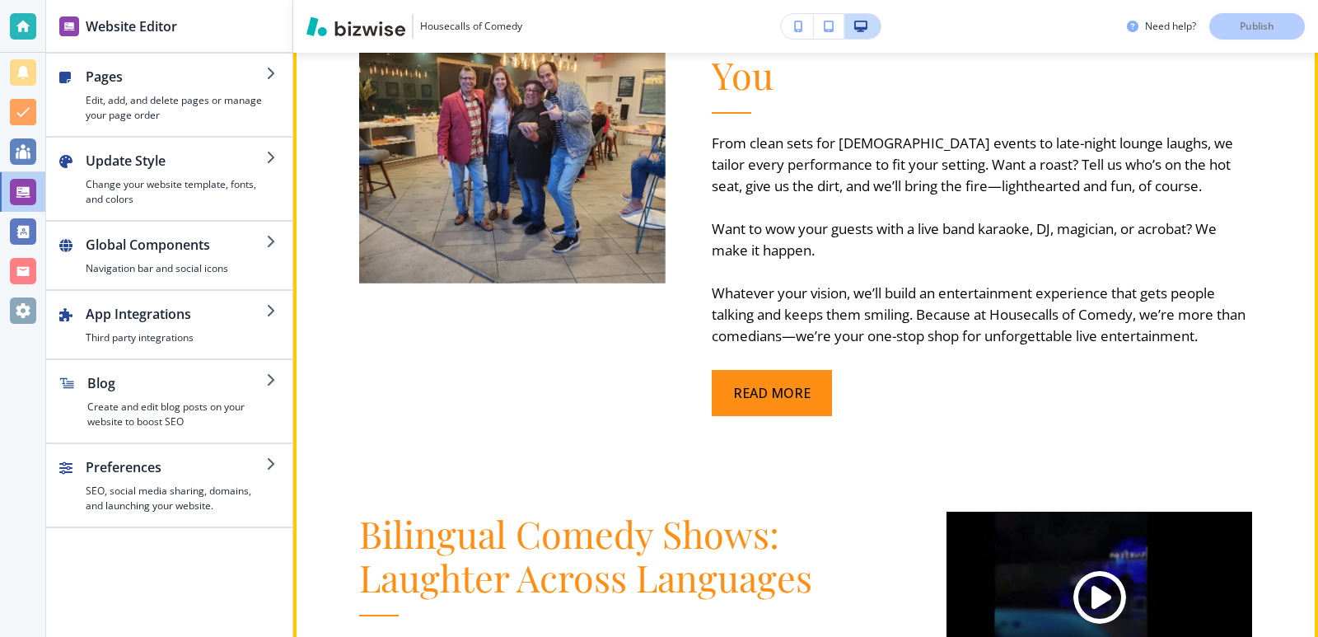
scroll to position [2224, 0]
click at [770, 392] on button "READ MORE" at bounding box center [772, 392] width 120 height 46
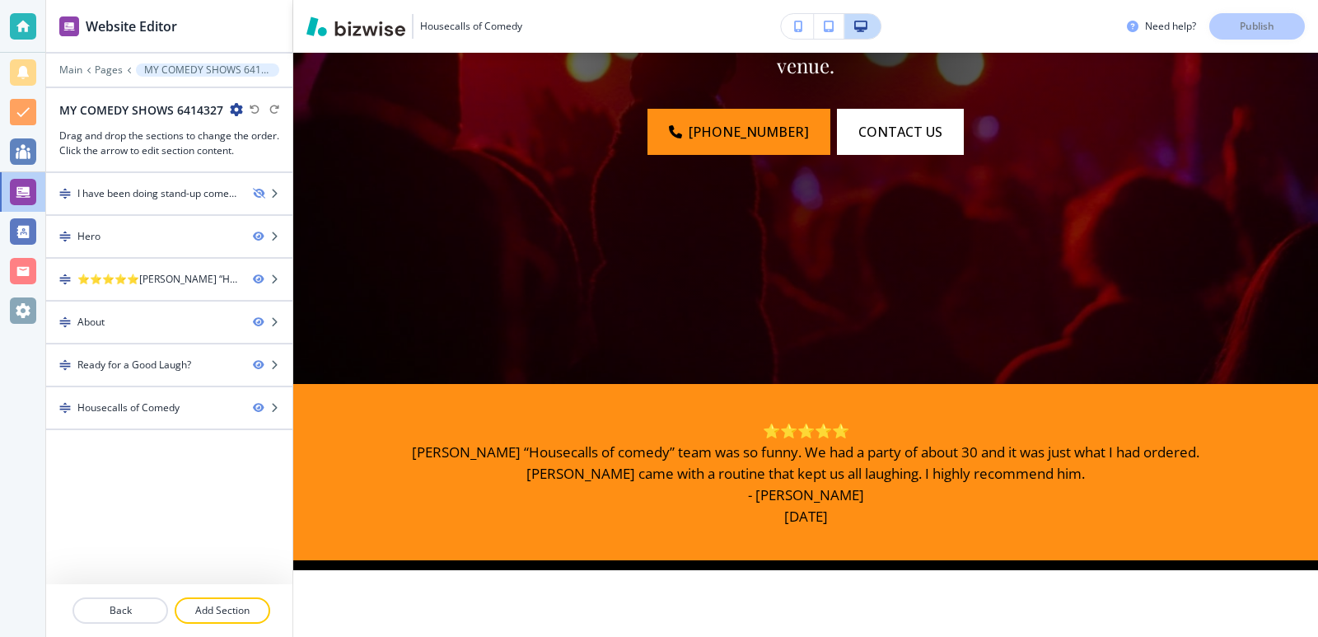
scroll to position [494, 0]
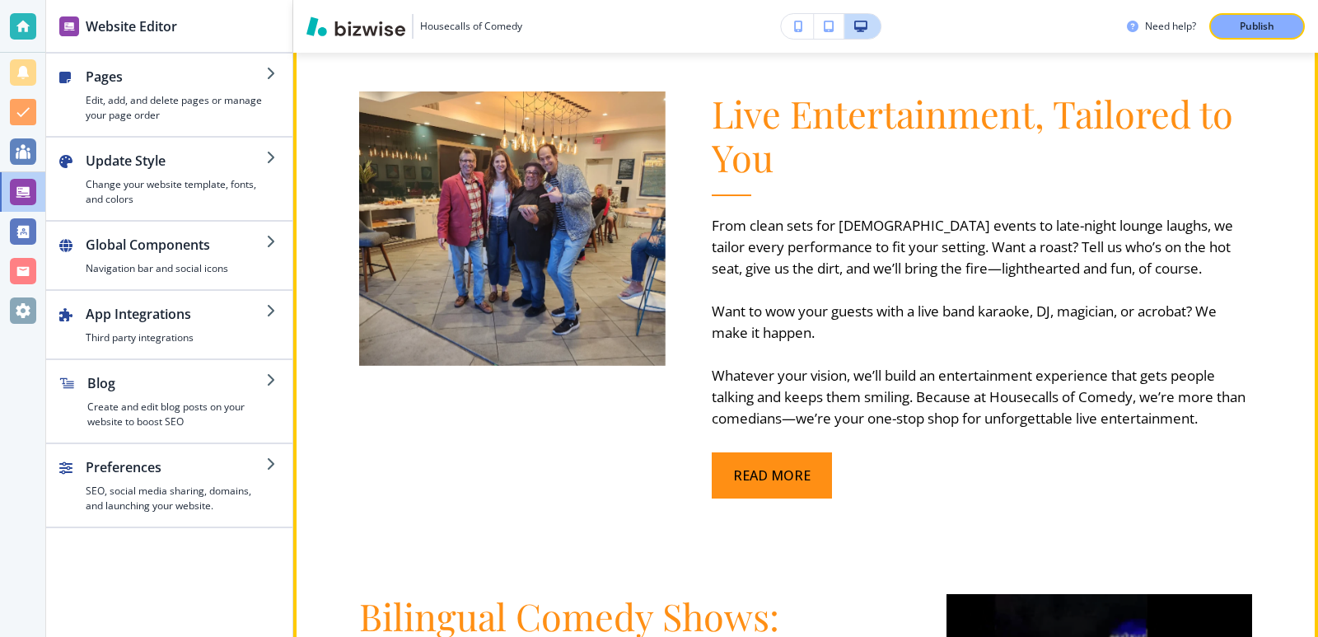
scroll to position [2142, 0]
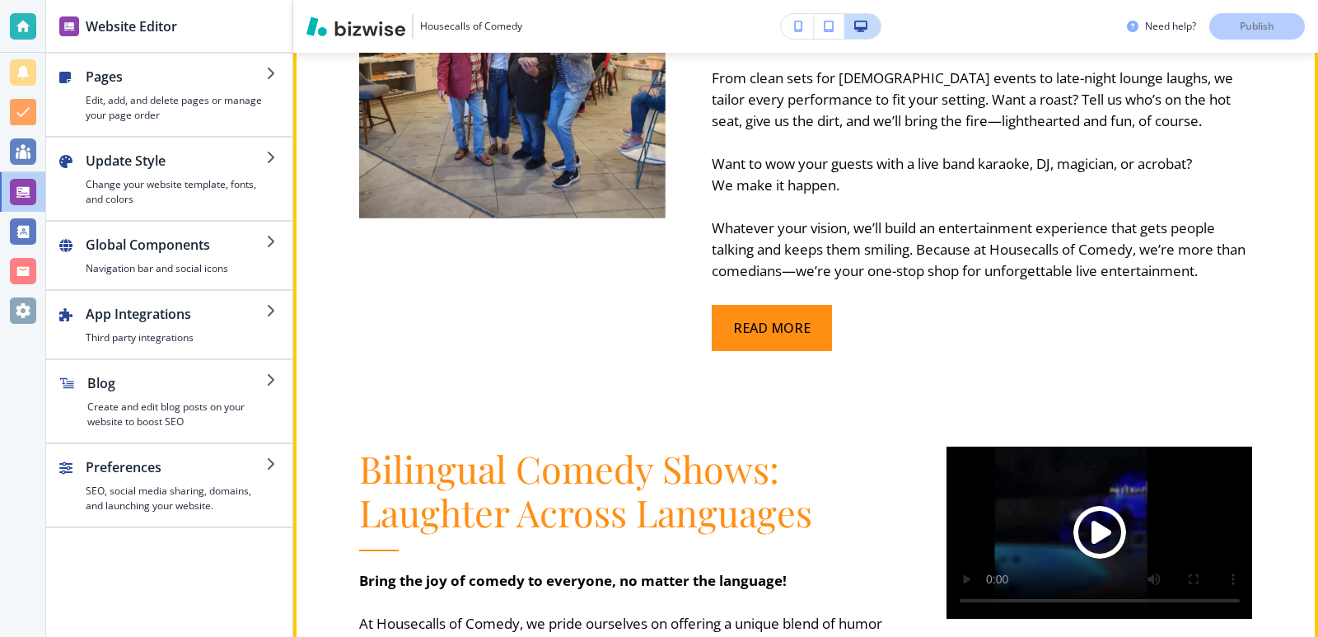
scroll to position [2389, 0]
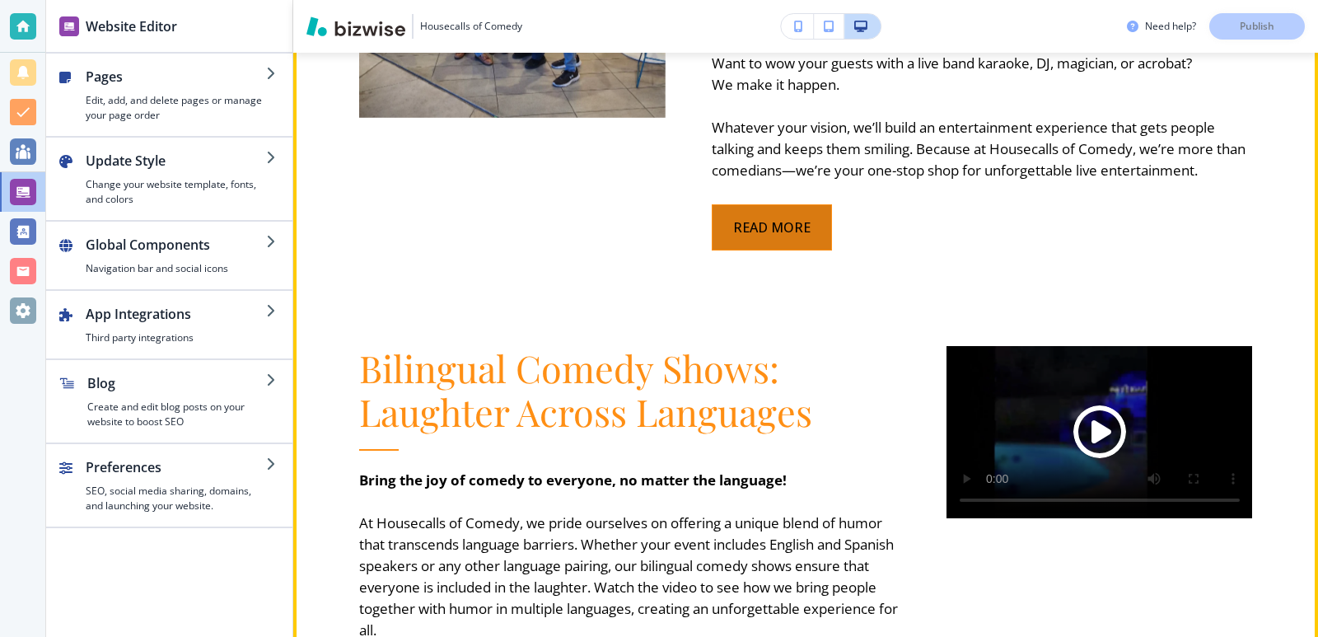
click at [772, 232] on button "READ MORE" at bounding box center [772, 227] width 120 height 46
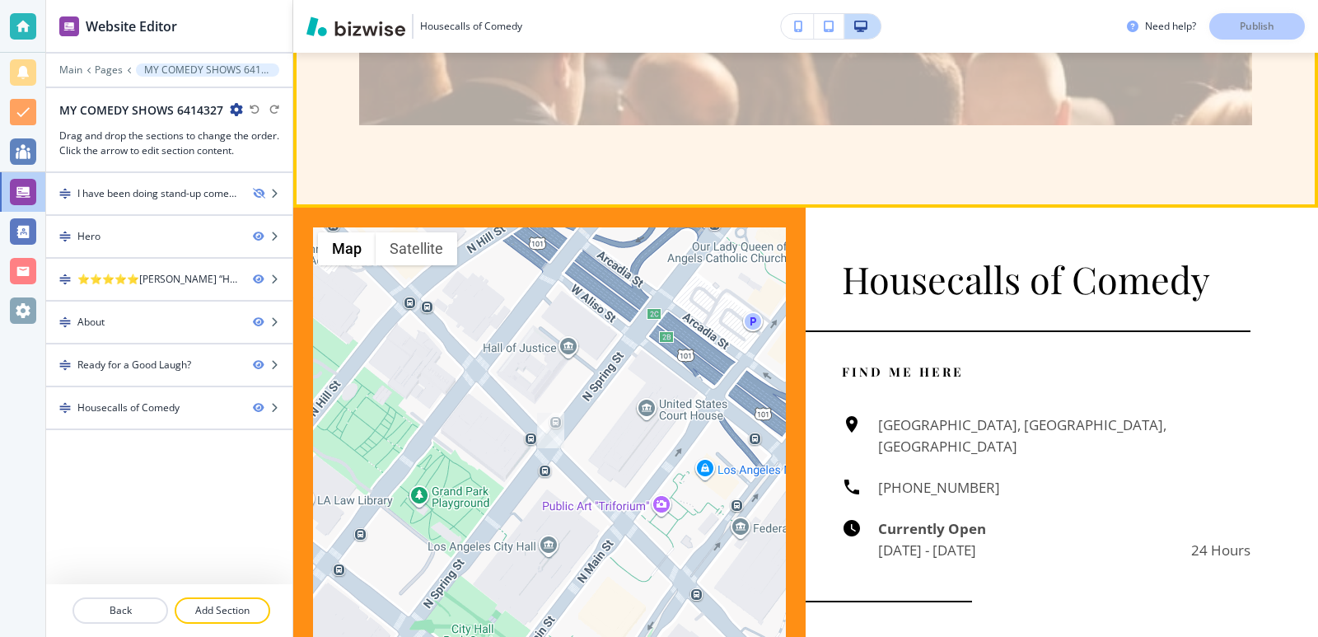
scroll to position [2306, 0]
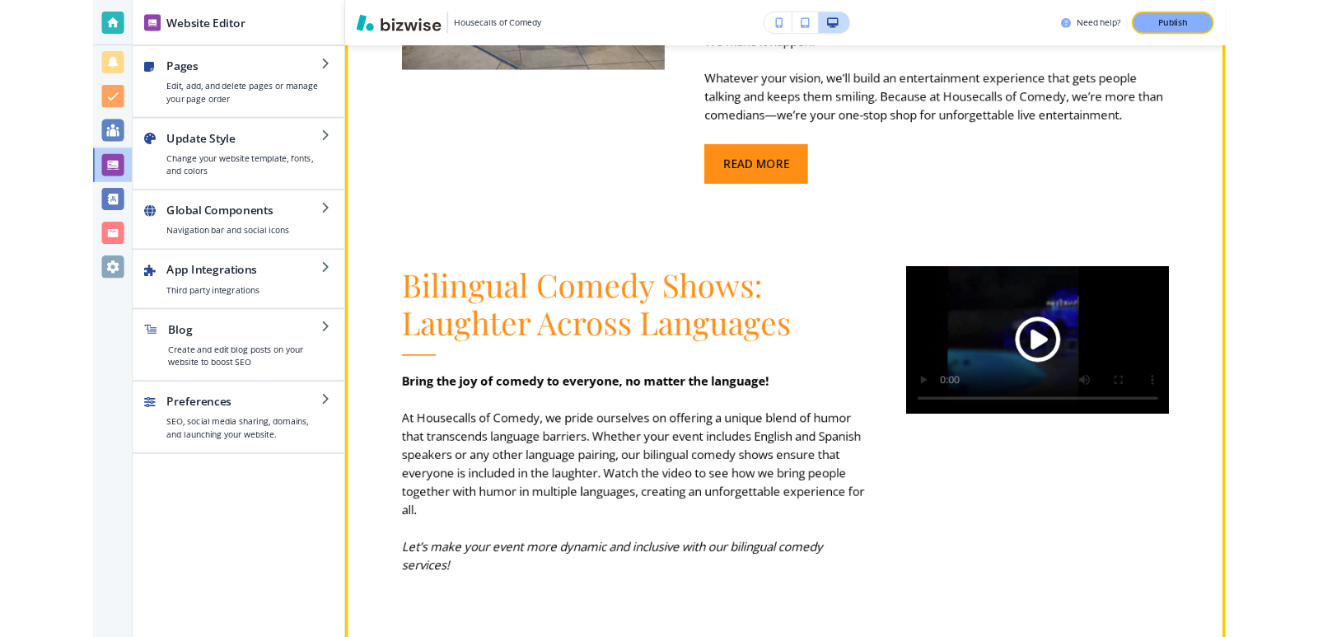
scroll to position [2142, 0]
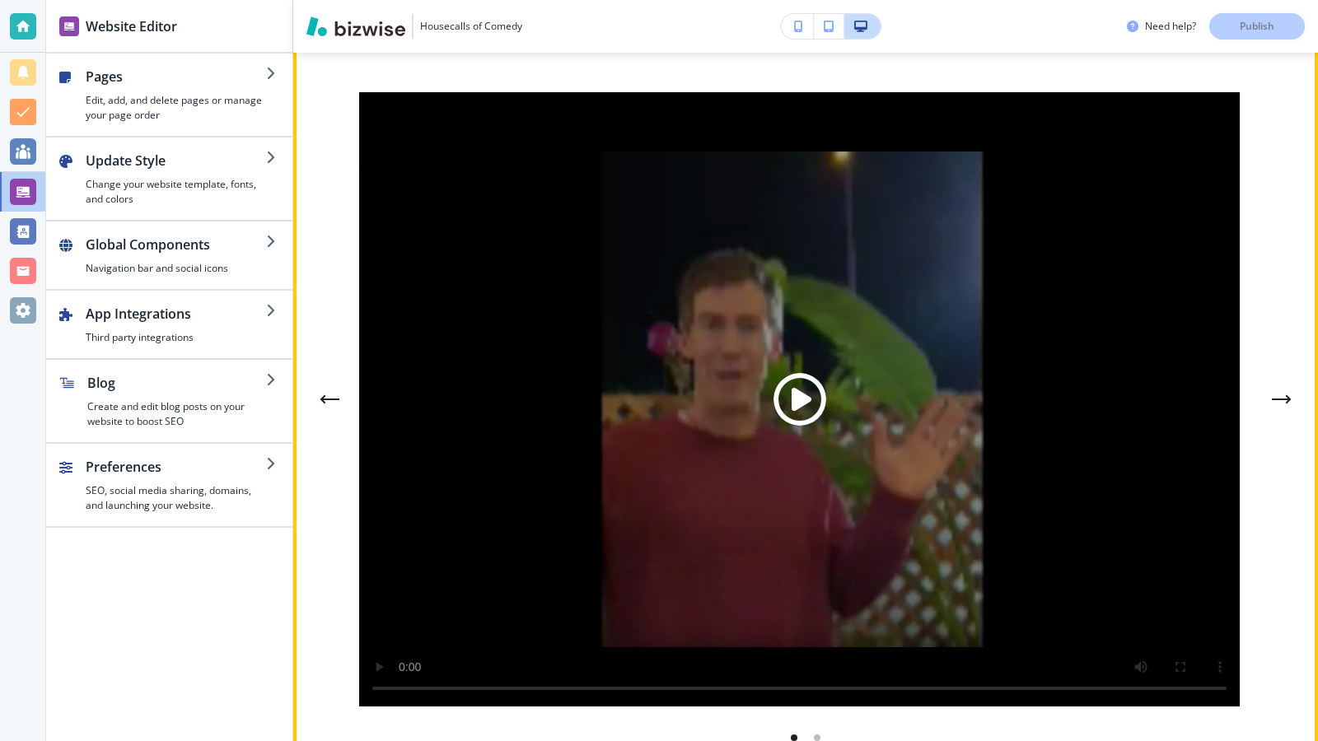
scroll to position [4942, 0]
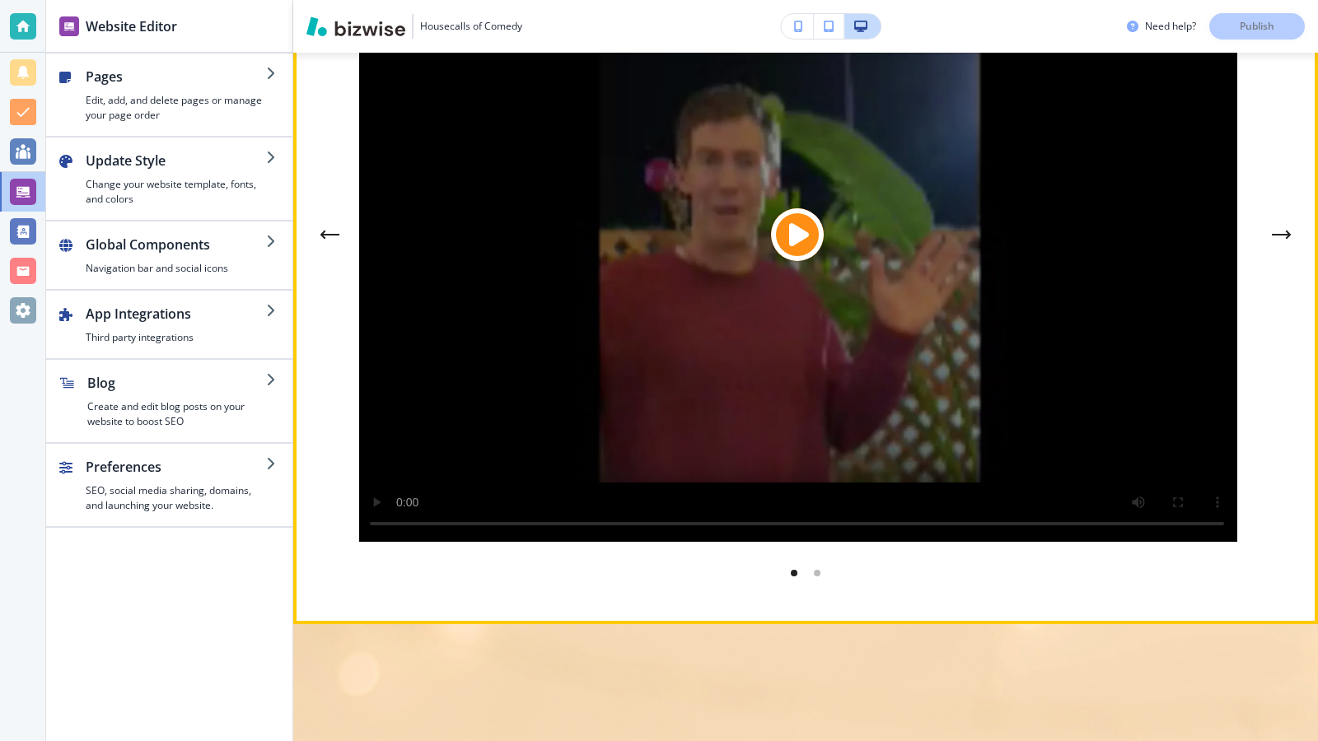
click at [800, 252] on span "Play button for video with title: undefined" at bounding box center [797, 234] width 53 height 53
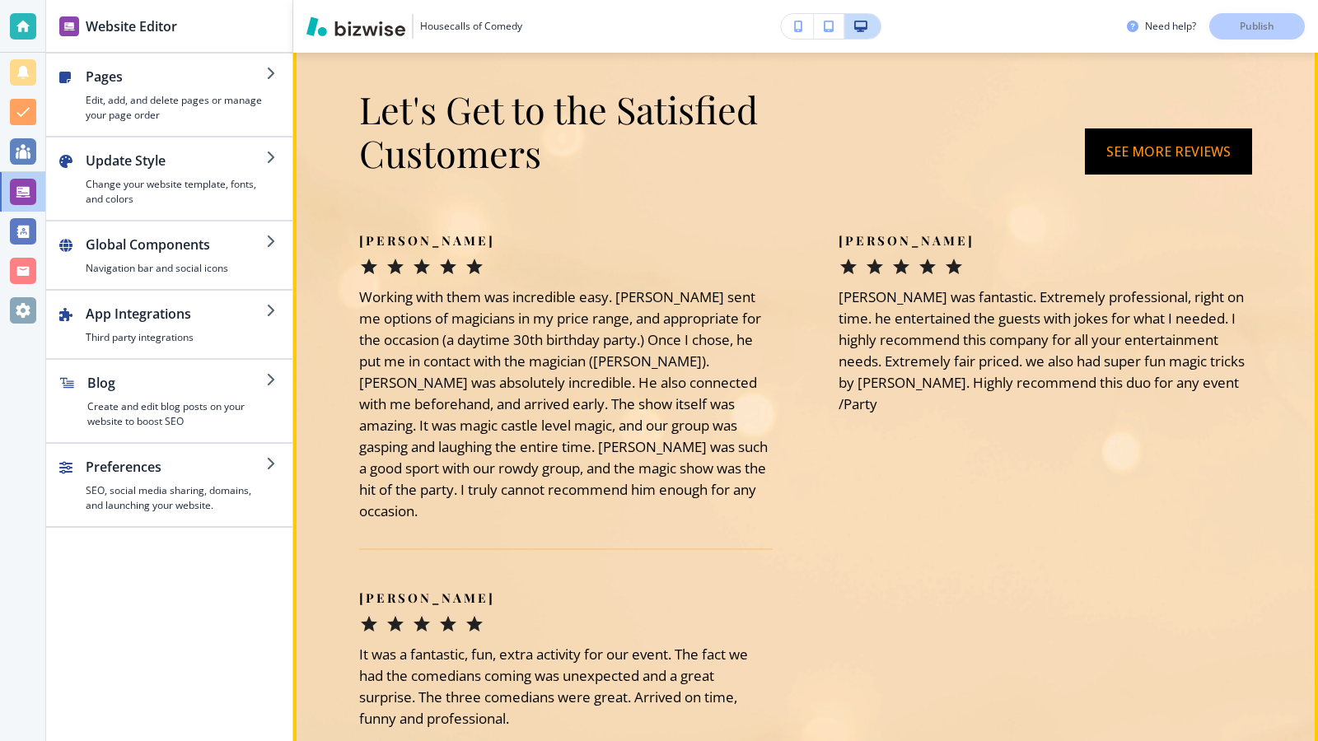
scroll to position [5519, 0]
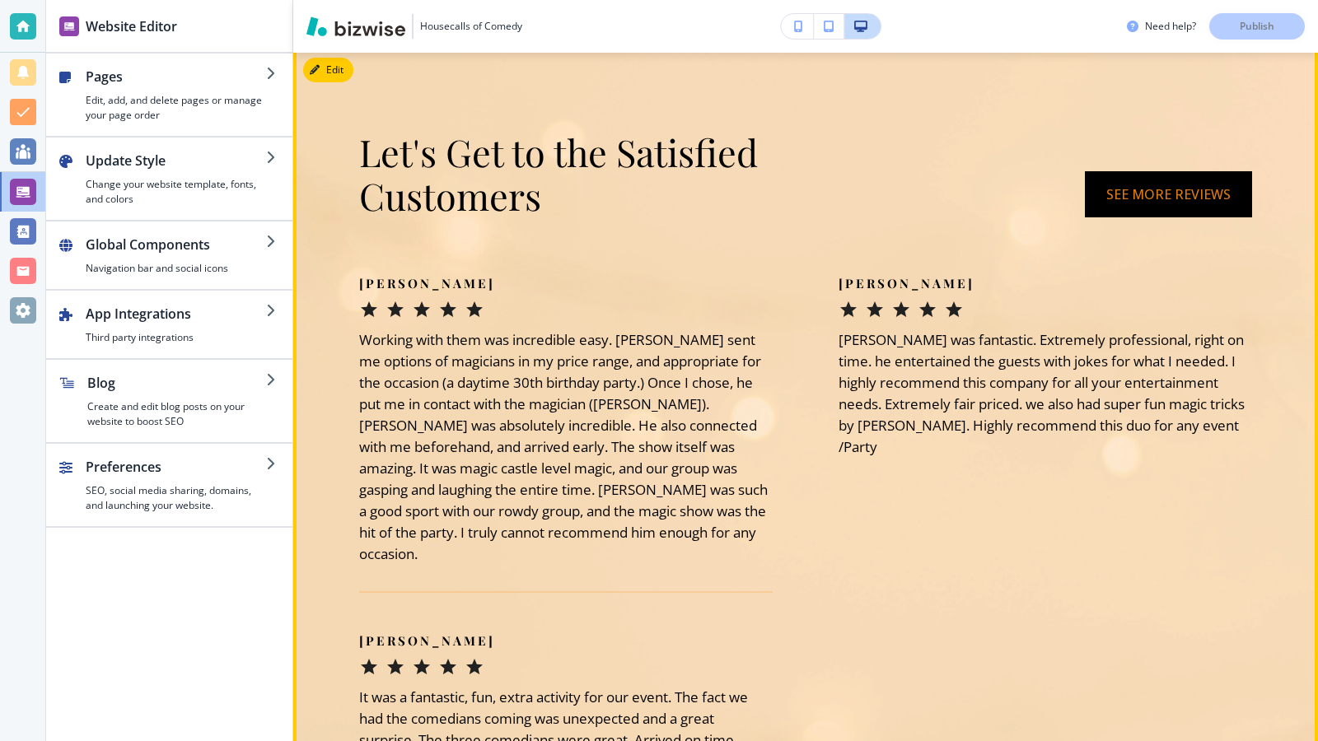
click at [1133, 213] on button "See more reviews" at bounding box center [1168, 194] width 167 height 46
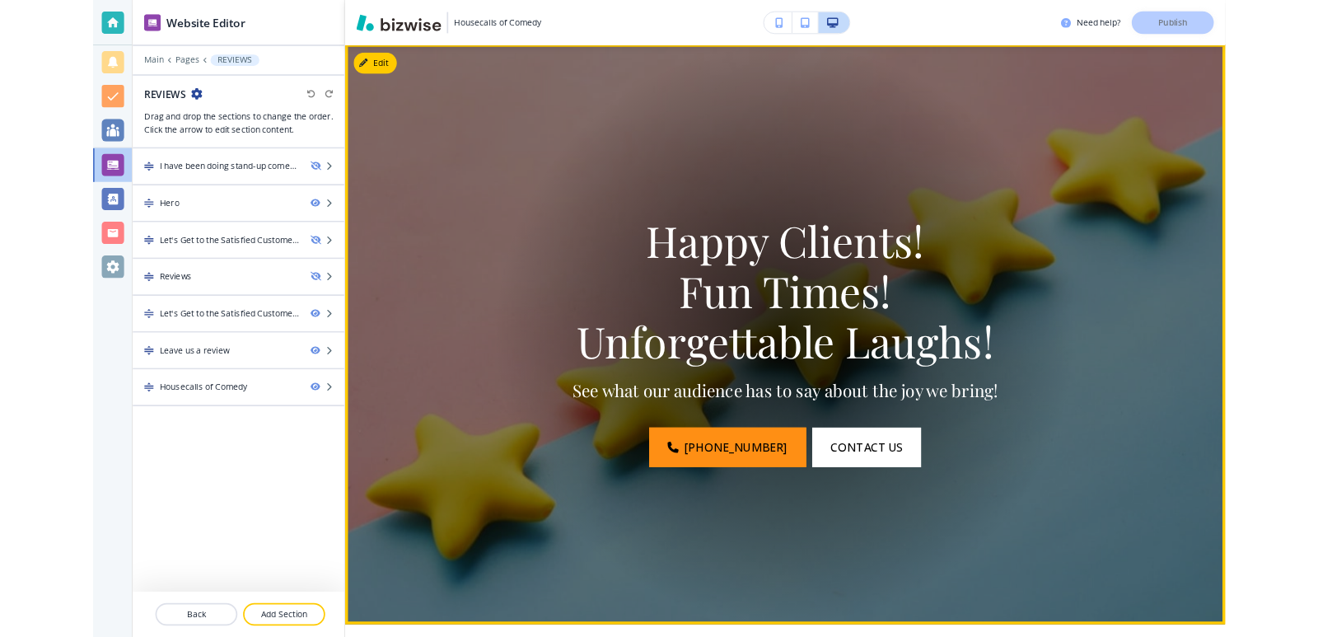
scroll to position [0, 0]
